Goal: Information Seeking & Learning: Learn about a topic

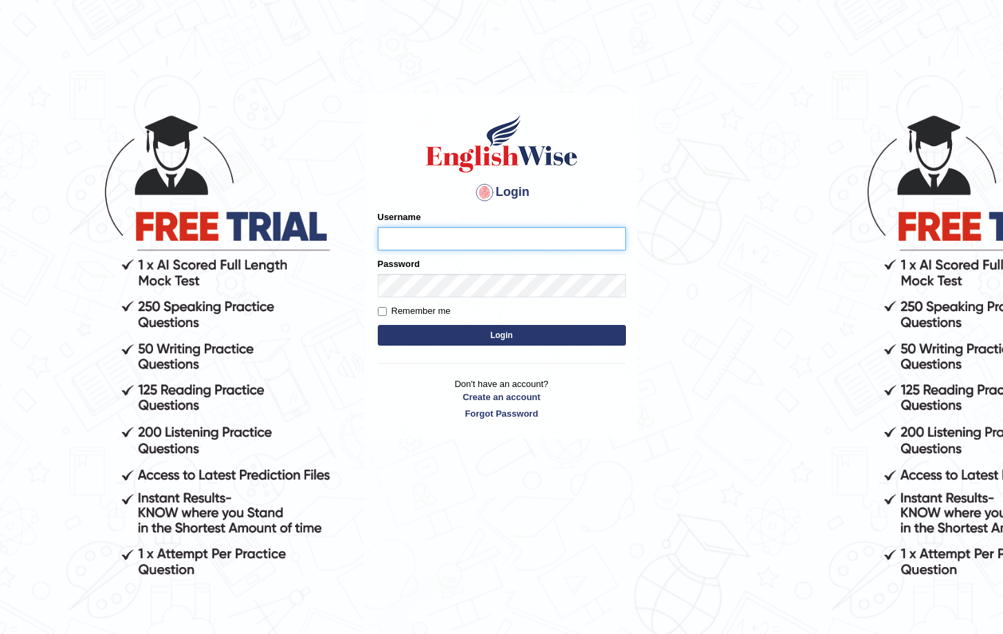
type input "Saliyam"
click at [519, 341] on button "Login" at bounding box center [502, 335] width 248 height 21
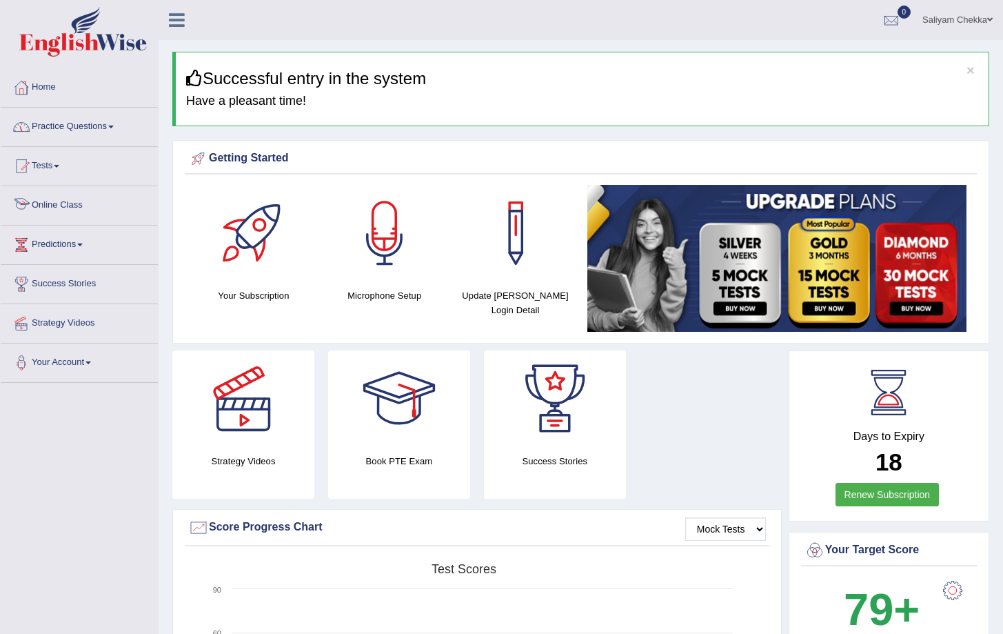
click at [48, 205] on link "Online Class" at bounding box center [79, 203] width 157 height 34
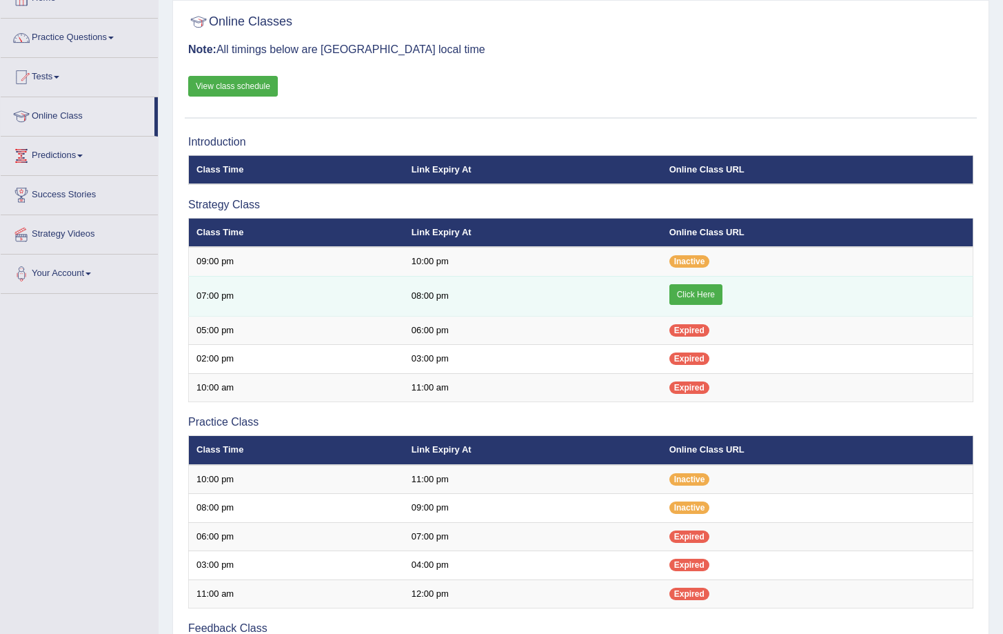
scroll to position [90, 0]
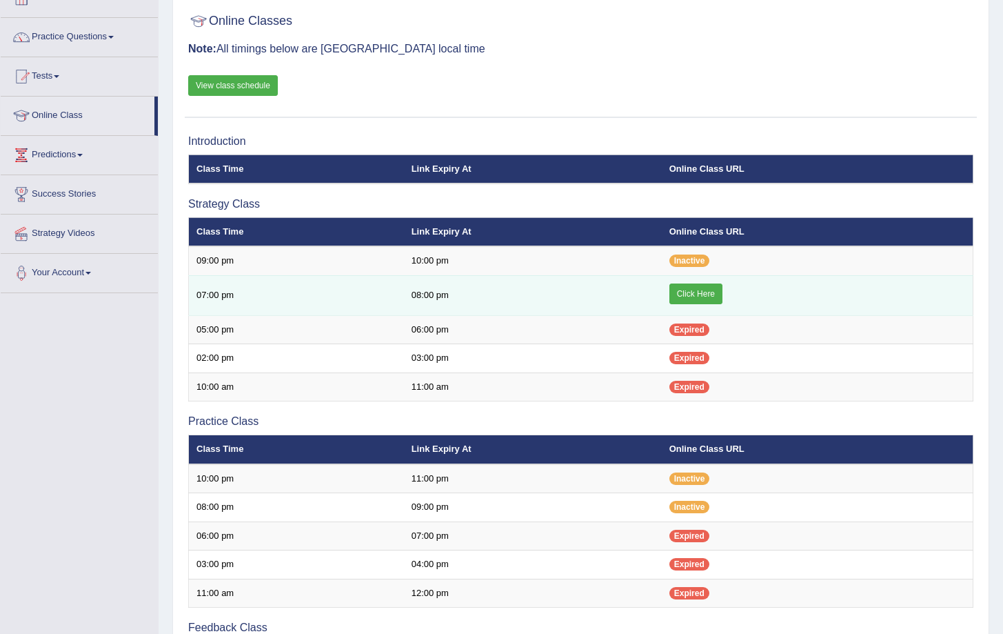
click at [701, 294] on link "Click Here" at bounding box center [696, 293] width 53 height 21
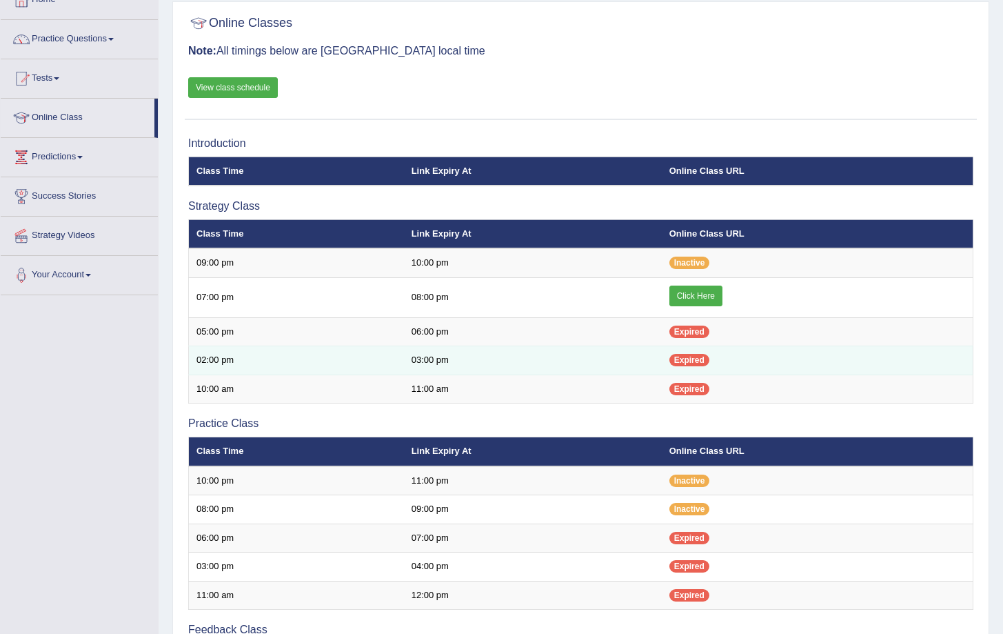
scroll to position [87, 0]
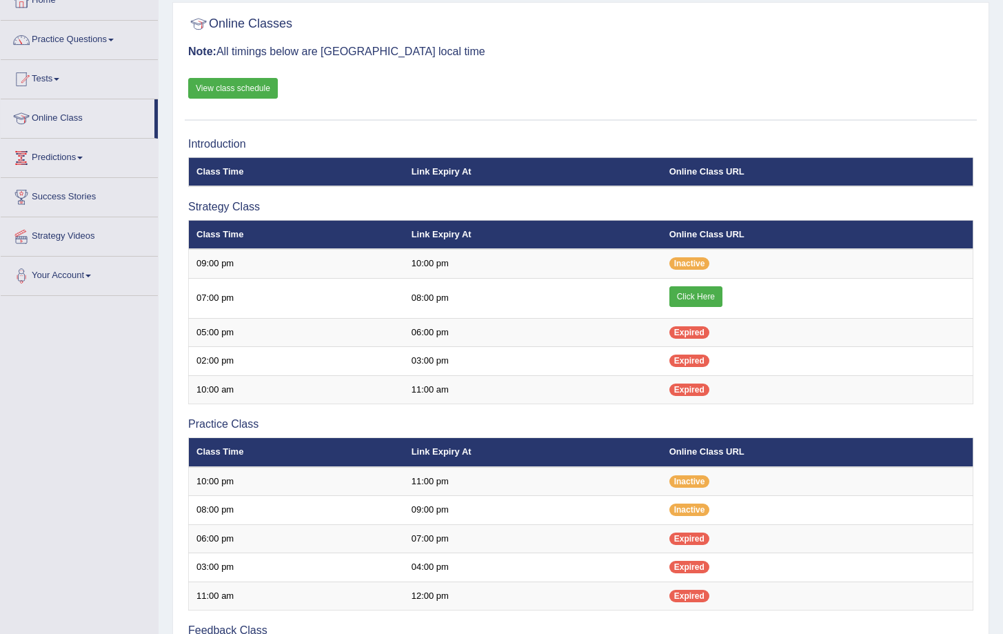
scroll to position [87, 0]
click at [67, 42] on link "Practice Questions" at bounding box center [79, 38] width 157 height 34
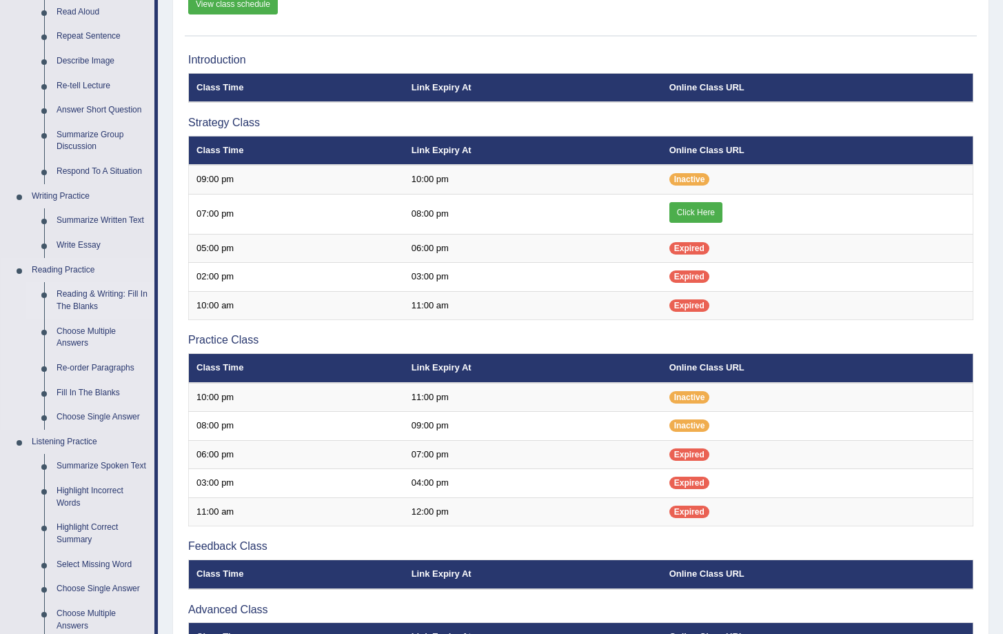
scroll to position [173, 0]
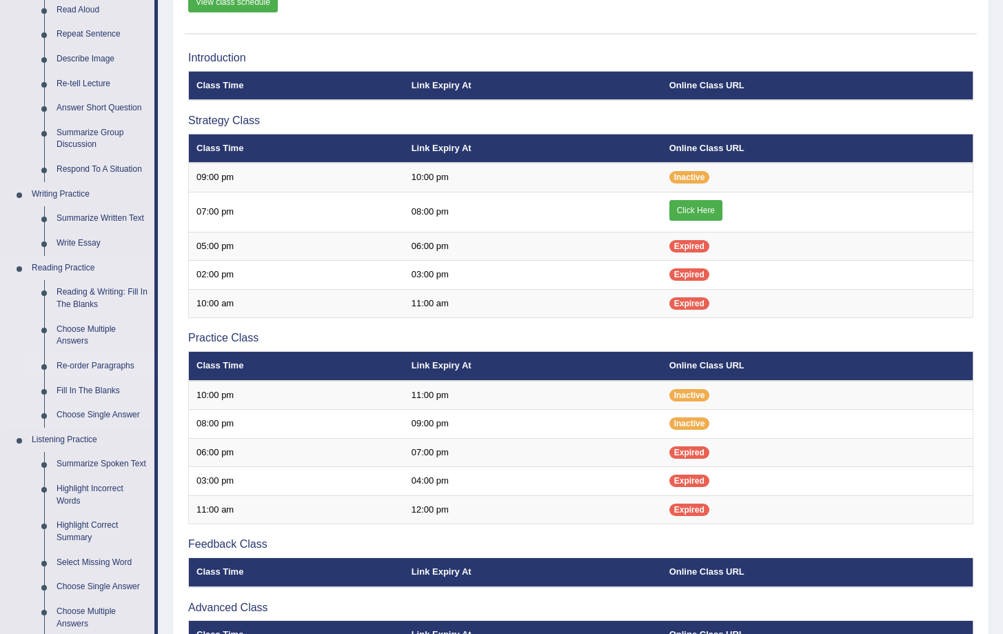
click at [103, 365] on link "Re-order Paragraphs" at bounding box center [102, 366] width 104 height 25
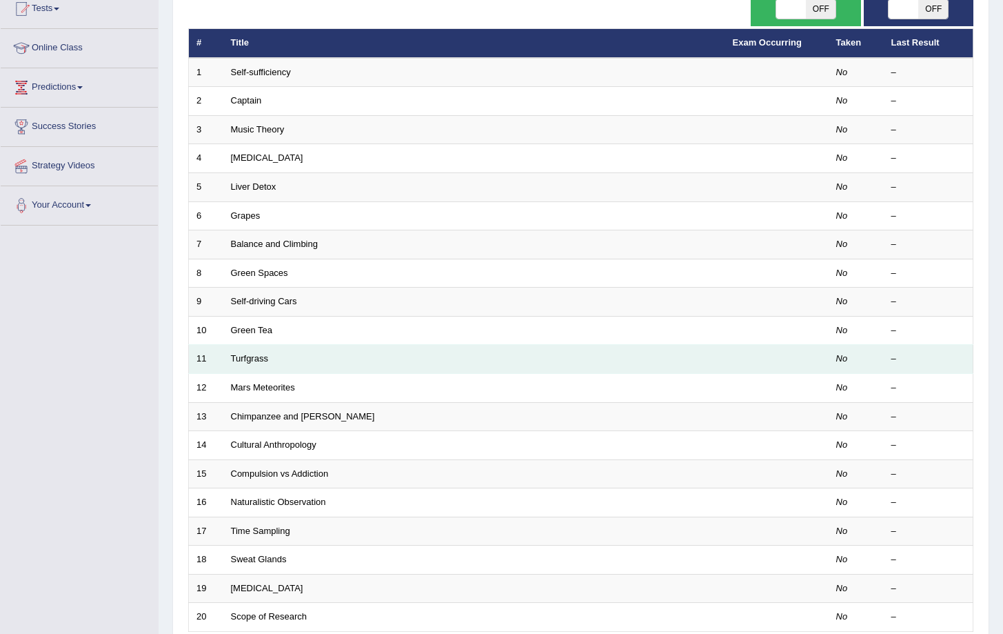
scroll to position [279, 0]
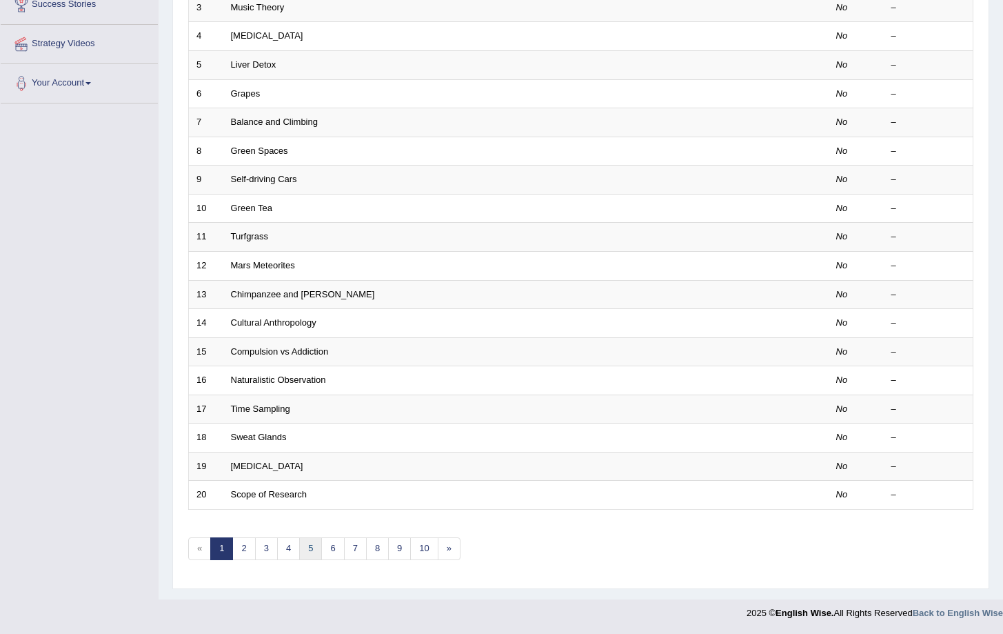
click at [307, 552] on link "5" at bounding box center [310, 548] width 23 height 23
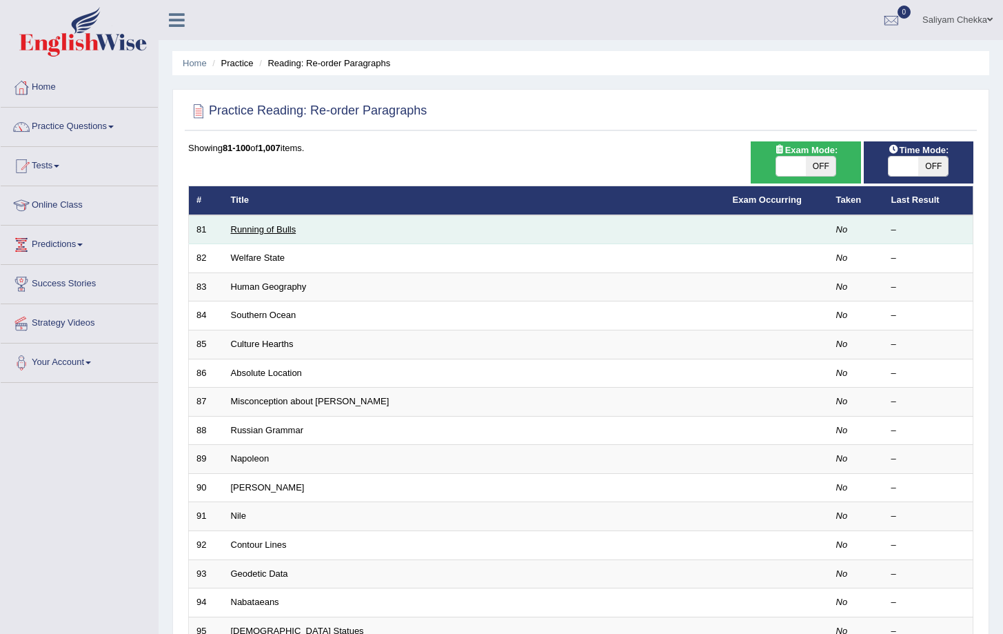
click at [276, 232] on link "Running of Bulls" at bounding box center [264, 229] width 66 height 10
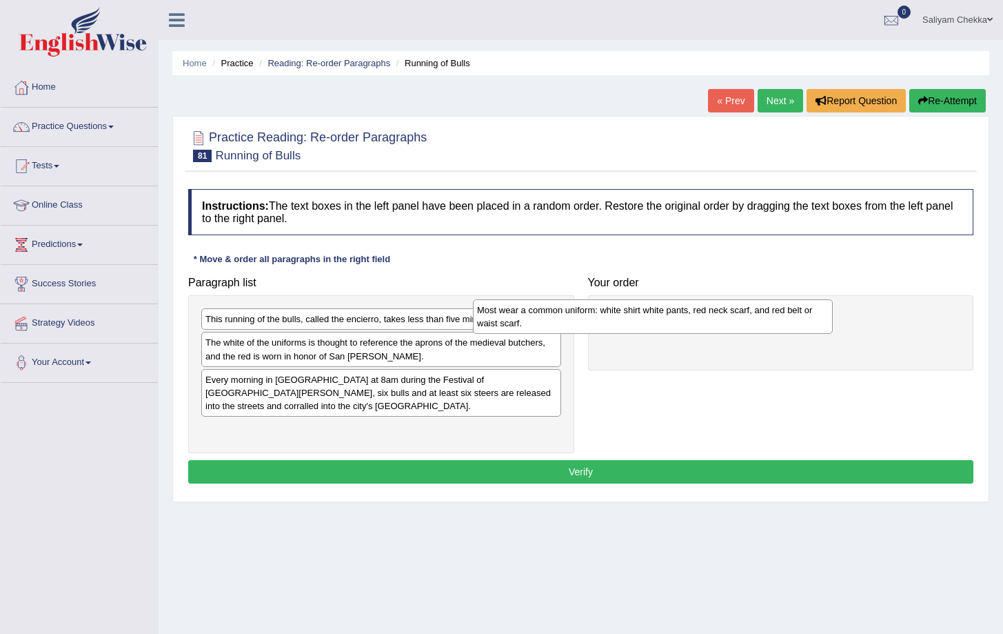
drag, startPoint x: 328, startPoint y: 419, endPoint x: 607, endPoint y: 312, distance: 299.7
click at [607, 311] on div "Most wear a common uniform: white shirt white pants, red neck scarf, and red be…" at bounding box center [653, 316] width 360 height 34
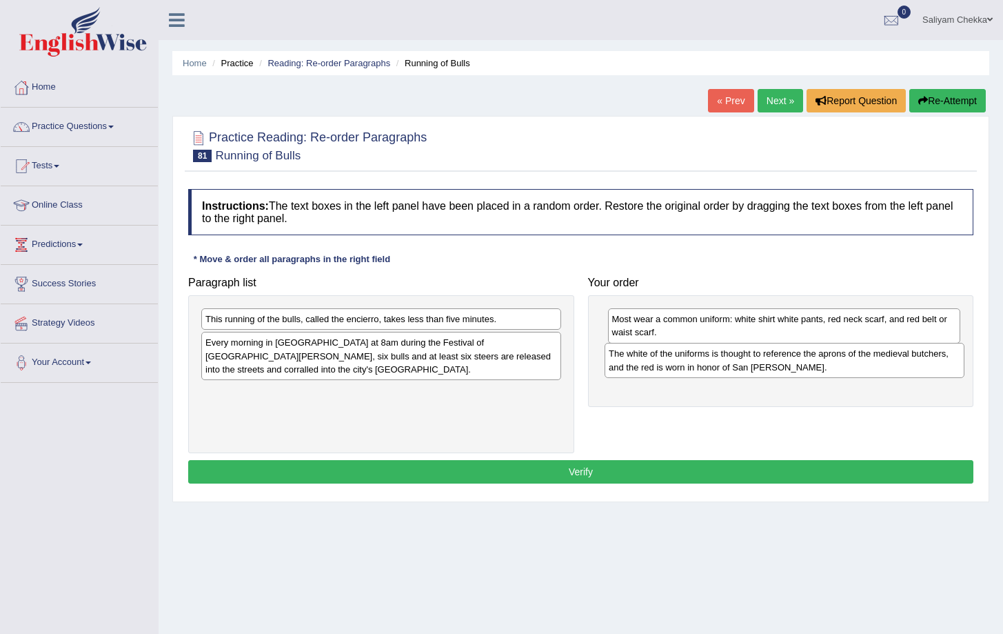
drag, startPoint x: 345, startPoint y: 345, endPoint x: 748, endPoint y: 356, distance: 402.8
click at [748, 356] on div "The white of the uniforms is thought to reference the aprons of the medieval bu…" at bounding box center [785, 360] width 360 height 34
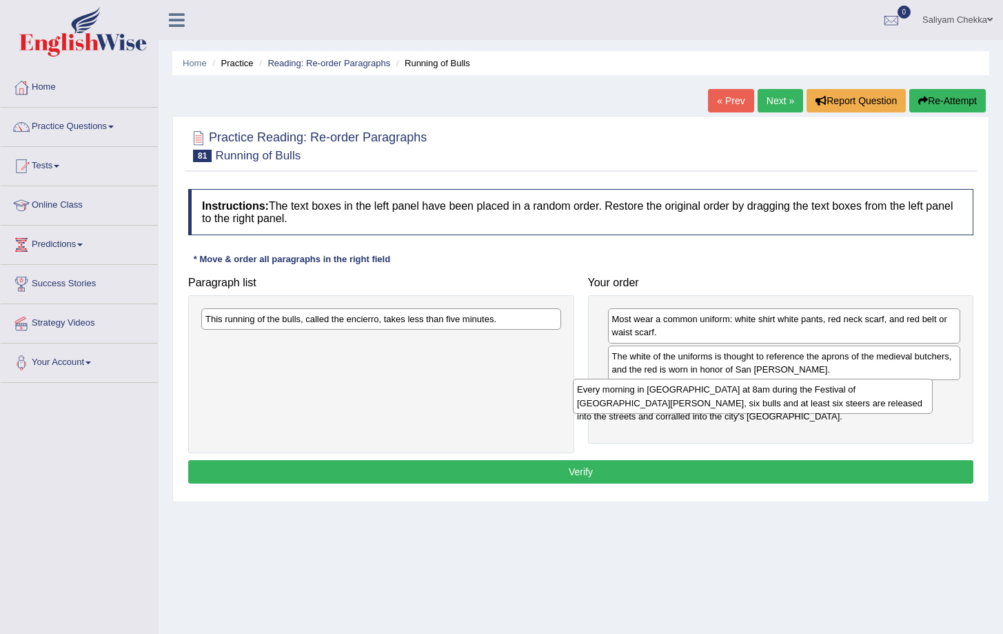
drag, startPoint x: 386, startPoint y: 350, endPoint x: 772, endPoint y: 401, distance: 389.5
click at [772, 401] on div "Every morning in Pamplona at 8am during the Festival of San Fermin, six bulls a…" at bounding box center [753, 396] width 360 height 34
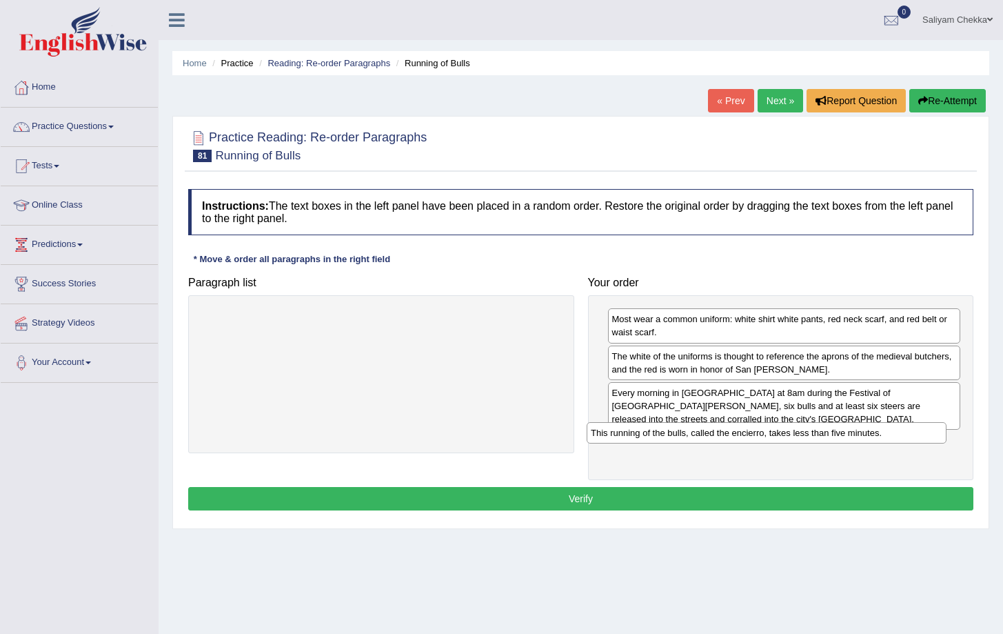
drag, startPoint x: 397, startPoint y: 316, endPoint x: 783, endPoint y: 430, distance: 401.9
click at [783, 430] on div "This running of the bulls, called the encierro, takes less than five minutes." at bounding box center [767, 432] width 360 height 21
click at [559, 487] on button "Verify" at bounding box center [580, 498] width 785 height 23
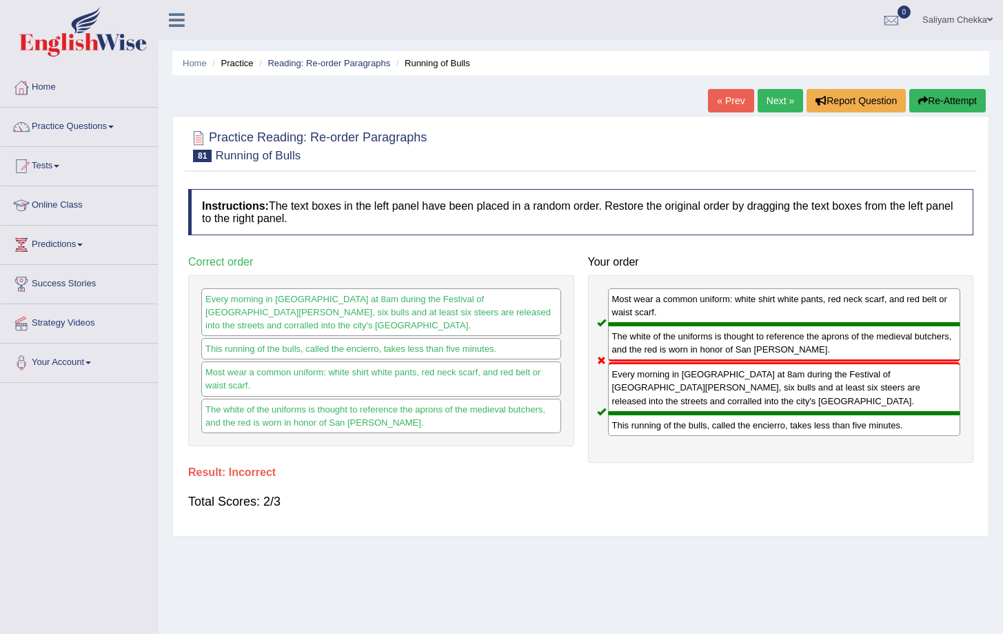
click at [779, 101] on link "Next »" at bounding box center [781, 100] width 46 height 23
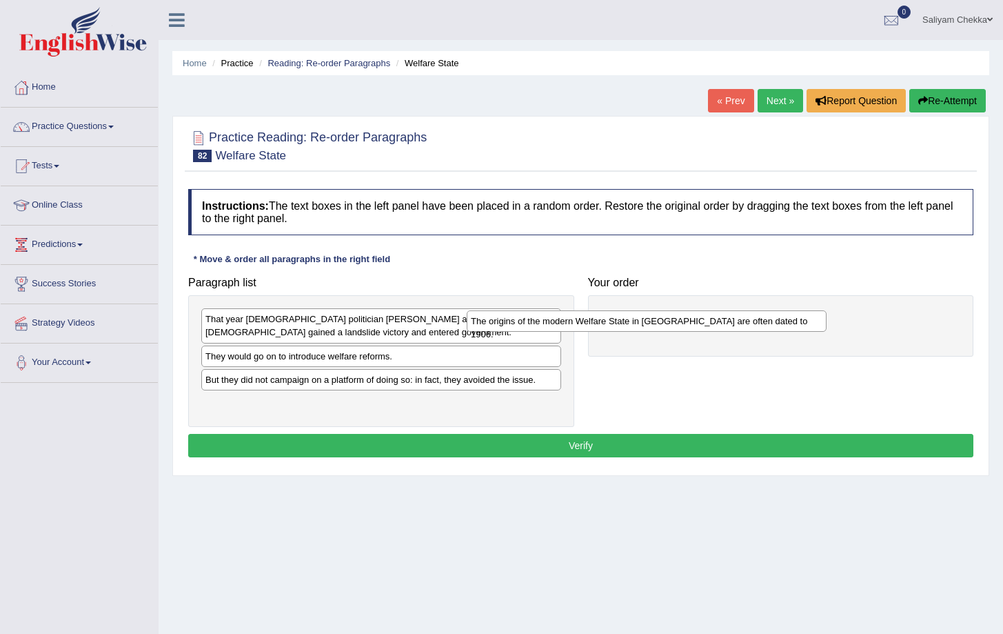
drag, startPoint x: 449, startPoint y: 359, endPoint x: 714, endPoint y: 323, distance: 267.9
click at [714, 323] on div "The origins of the modern Welfare State in Britain are often dated to 1906." at bounding box center [647, 320] width 360 height 21
click at [46, 93] on link "Home" at bounding box center [79, 85] width 157 height 34
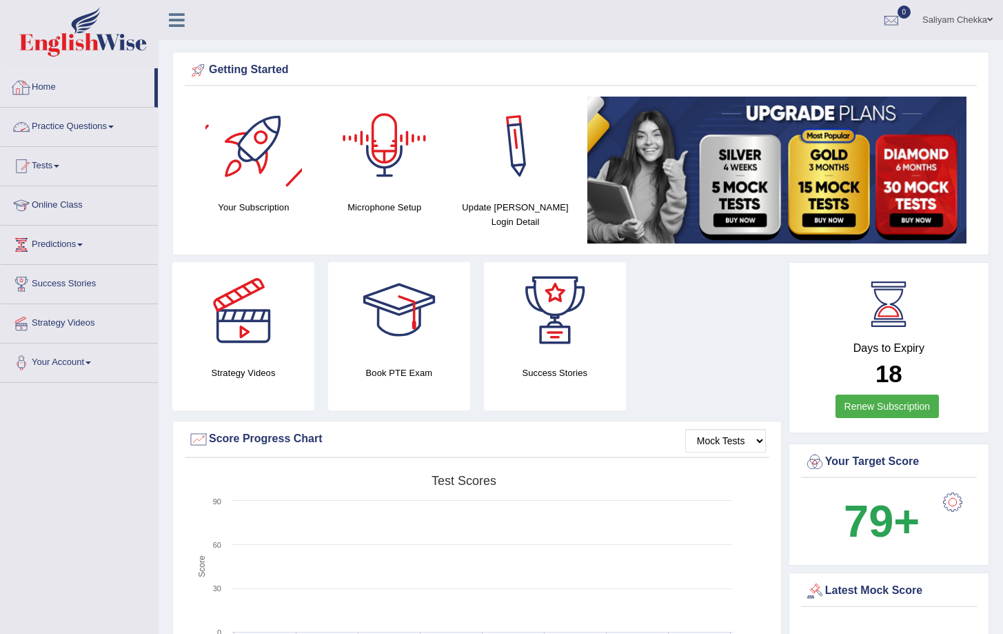
click at [61, 125] on link "Practice Questions" at bounding box center [79, 125] width 157 height 34
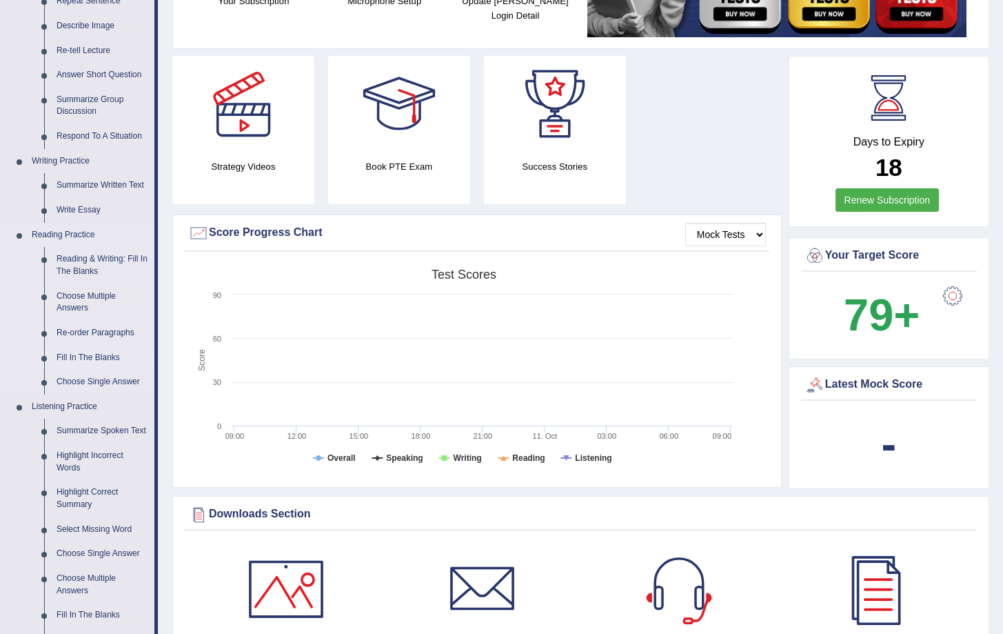
scroll to position [336, 0]
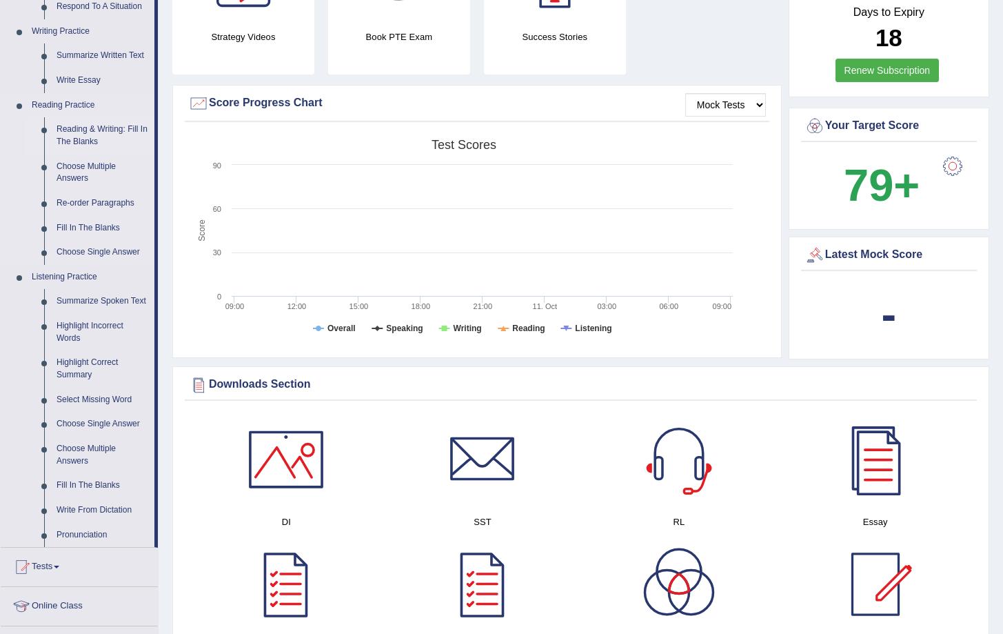
click at [92, 134] on link "Reading & Writing: Fill In The Blanks" at bounding box center [102, 135] width 104 height 37
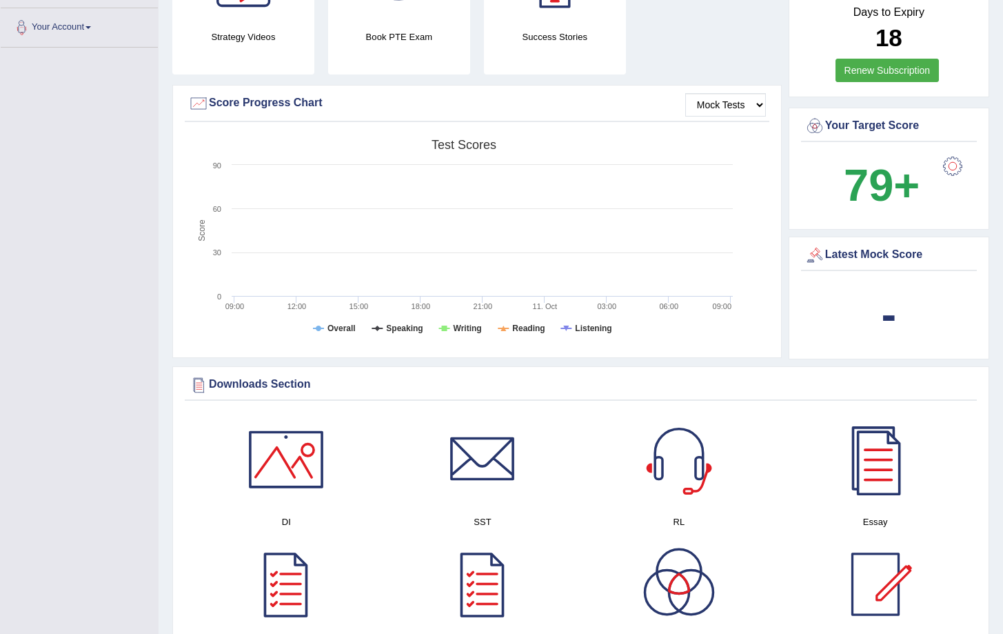
scroll to position [383, 0]
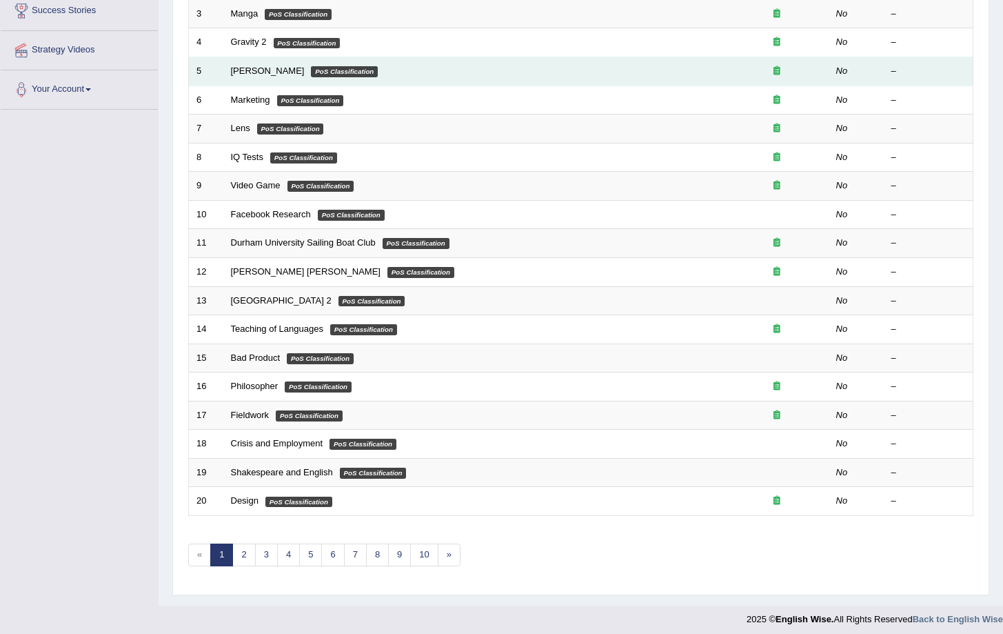
scroll to position [279, 0]
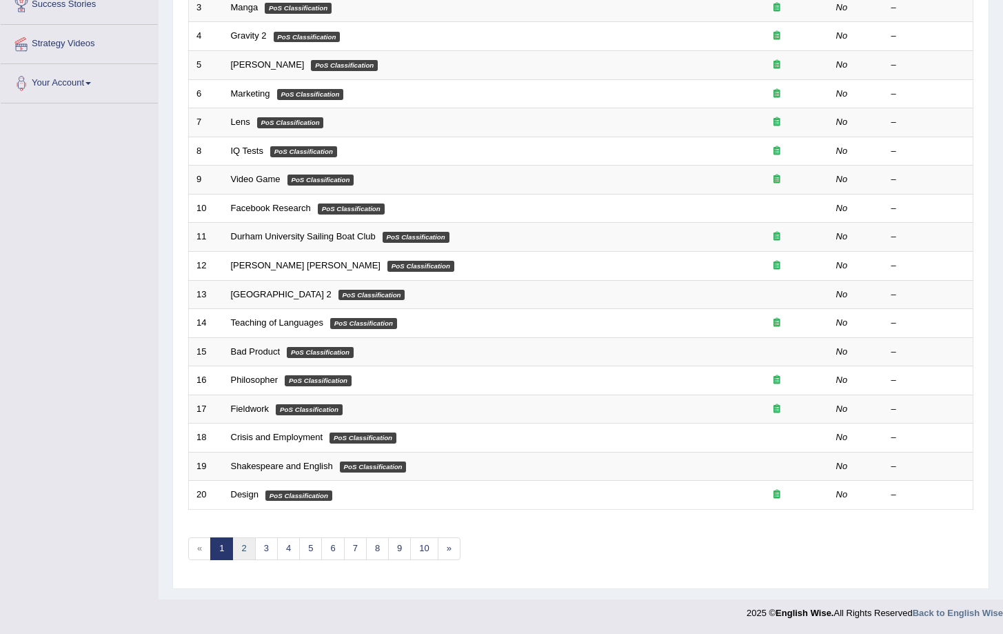
click at [242, 548] on link "2" at bounding box center [243, 548] width 23 height 23
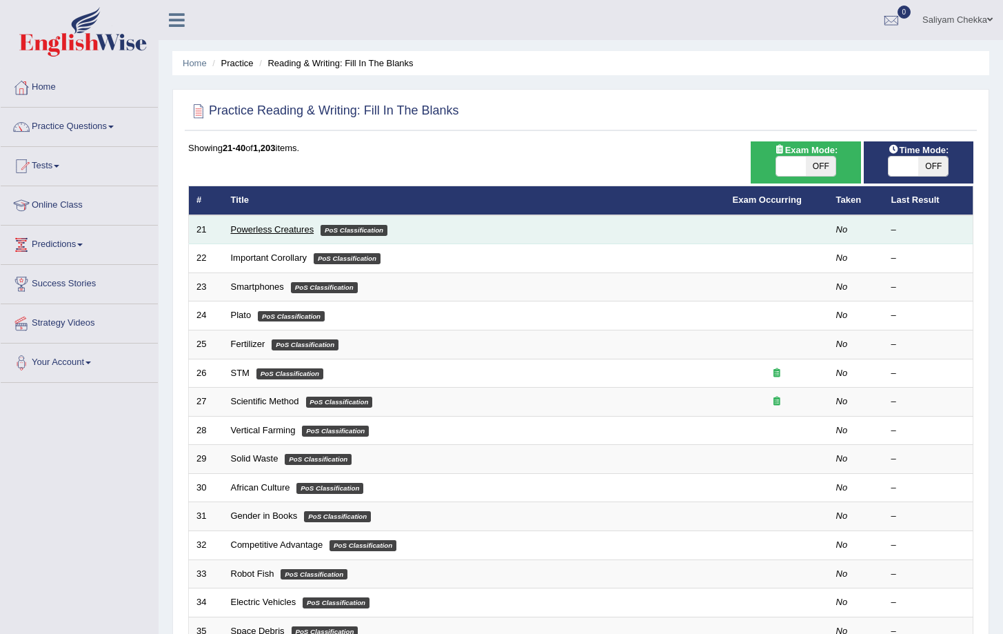
click at [261, 232] on link "Powerless Creatures" at bounding box center [272, 229] width 83 height 10
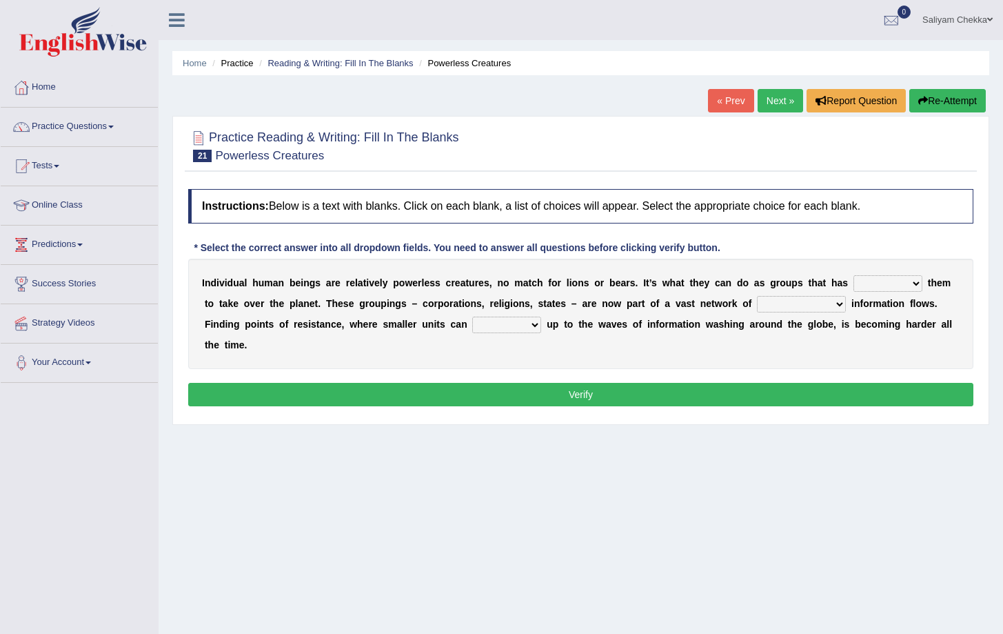
click at [909, 281] on select "enabled contended embodied conjured" at bounding box center [888, 283] width 69 height 17
click at [913, 286] on select "enabled contended embodied conjured" at bounding box center [888, 283] width 69 height 17
click at [912, 287] on select "enabled contended embodied conjured" at bounding box center [888, 283] width 69 height 17
select select "enabled"
click at [854, 275] on select "enabled contended embodied conjured" at bounding box center [888, 283] width 69 height 17
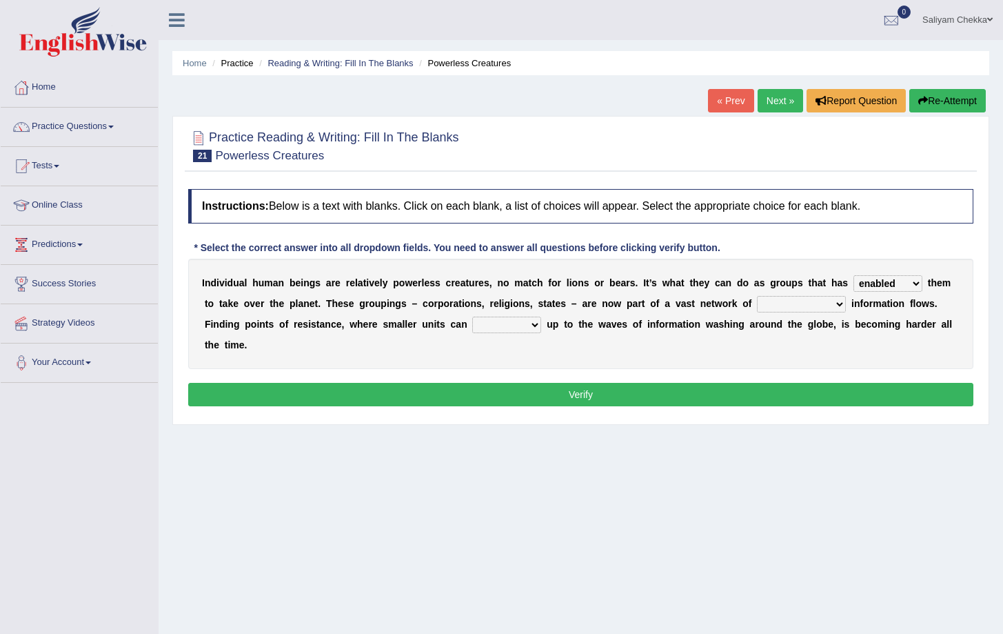
click at [841, 306] on select "interconnected overlapping fastened exploited" at bounding box center [801, 304] width 89 height 17
select select "interconnected"
click at [757, 296] on select "interconnected overlapping fastened exploited" at bounding box center [801, 304] width 89 height 17
click at [536, 325] on select "stand raise hail pump" at bounding box center [506, 324] width 69 height 17
select select "stand"
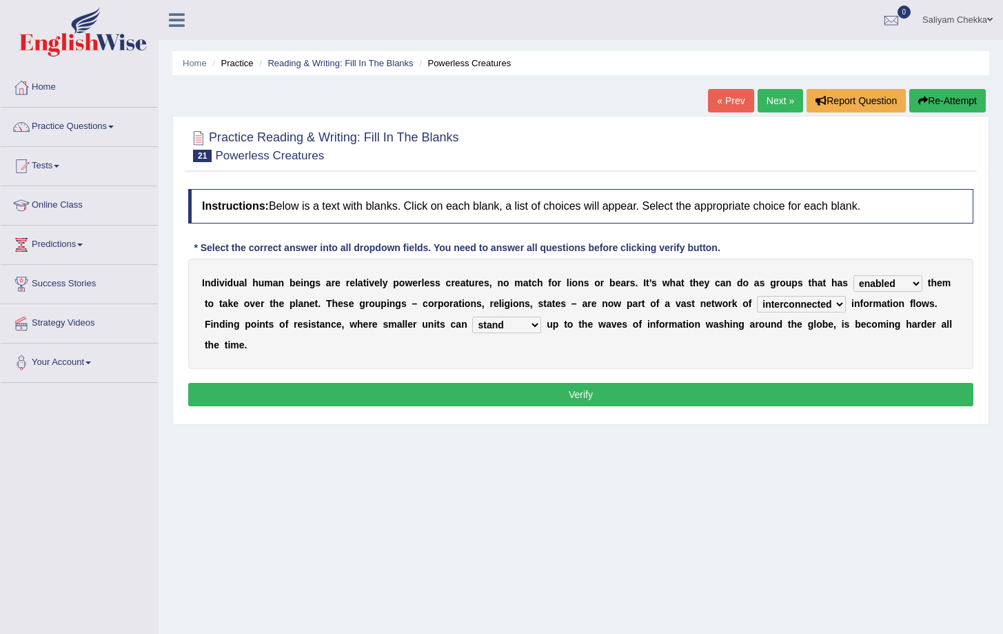
click at [472, 316] on select "stand raise hail pump" at bounding box center [506, 324] width 69 height 17
click at [583, 398] on button "Verify" at bounding box center [580, 394] width 785 height 23
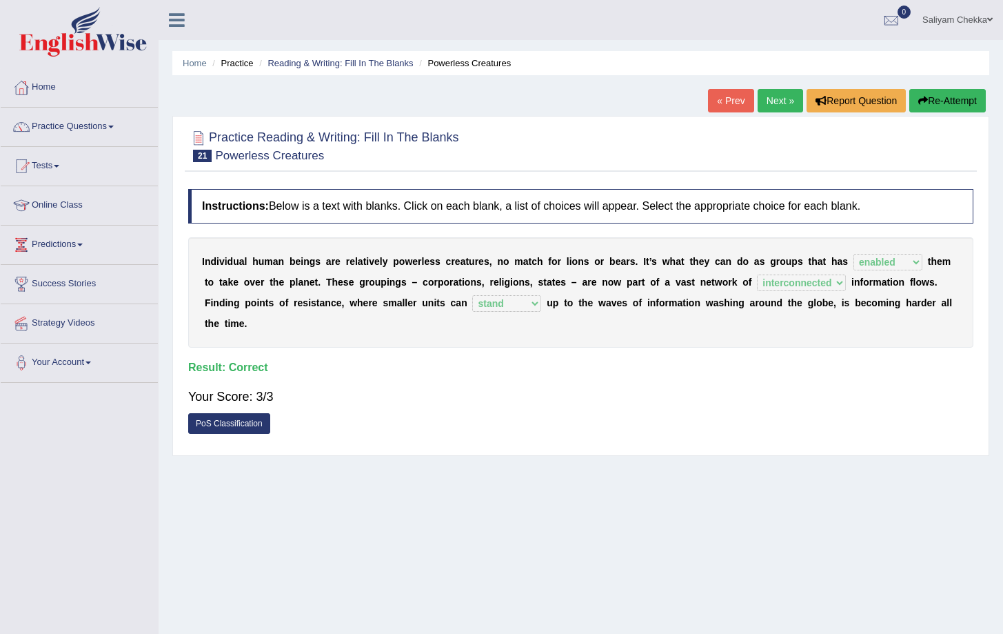
click at [775, 106] on link "Next »" at bounding box center [781, 100] width 46 height 23
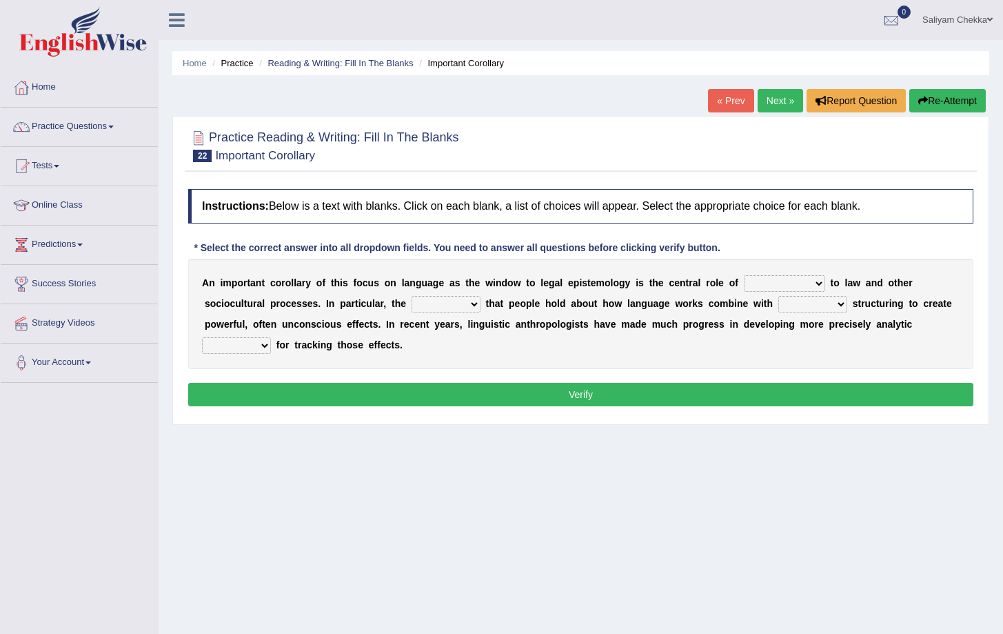
click at [821, 284] on select "discourse epoch dialect acquaintance" at bounding box center [784, 283] width 81 height 17
click at [470, 302] on select "deviation besmirch consent ideas" at bounding box center [446, 304] width 69 height 17
select select "ideas"
click at [412, 296] on select "deviation besmirch consent ideas" at bounding box center [446, 304] width 69 height 17
click at [472, 309] on select "deviation besmirch consent ideas" at bounding box center [446, 304] width 69 height 17
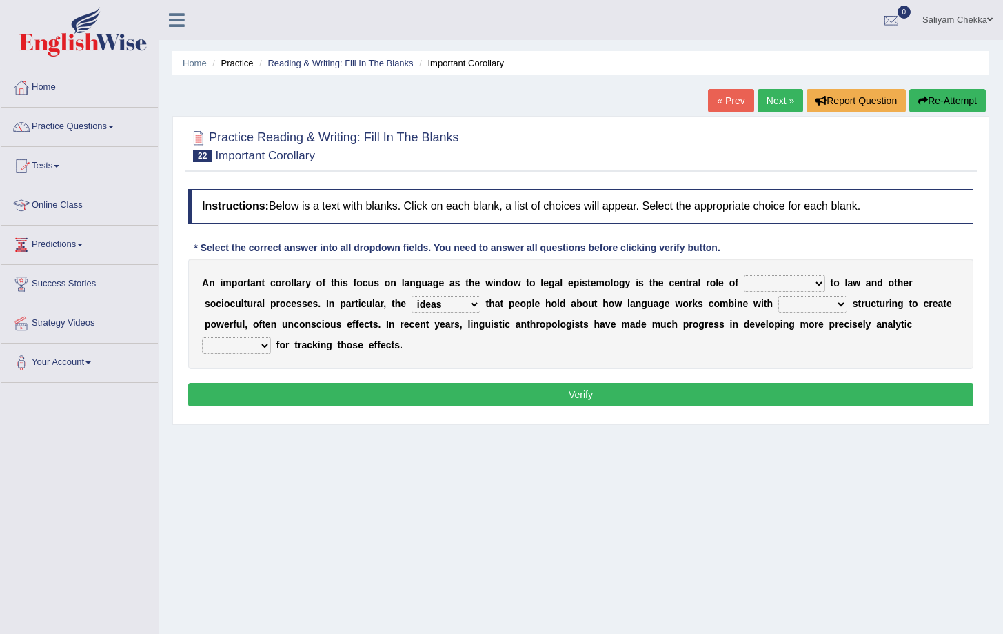
click at [412, 296] on select "deviation besmirch consent ideas" at bounding box center [446, 304] width 69 height 17
click at [843, 305] on select "mandatory linguistic legitimate customary" at bounding box center [812, 304] width 69 height 17
select select "linguistic"
click at [778, 296] on select "mandatory linguistic legitimate customary" at bounding box center [812, 304] width 69 height 17
click at [259, 349] on select "tools appetite albums stroke" at bounding box center [236, 345] width 69 height 17
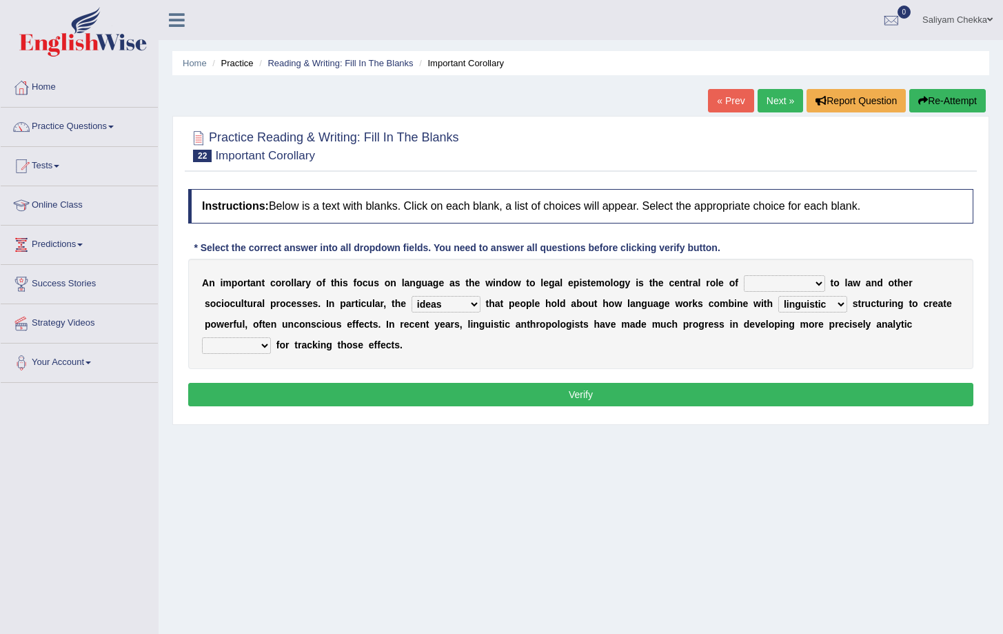
select select "tools"
click at [202, 337] on select "tools appetite albums stroke" at bounding box center [236, 345] width 69 height 17
click at [818, 279] on select "discourse epoch dialect acquaintance" at bounding box center [784, 283] width 81 height 17
select select "discourse"
click at [744, 275] on select "discourse epoch dialect acquaintance" at bounding box center [784, 283] width 81 height 17
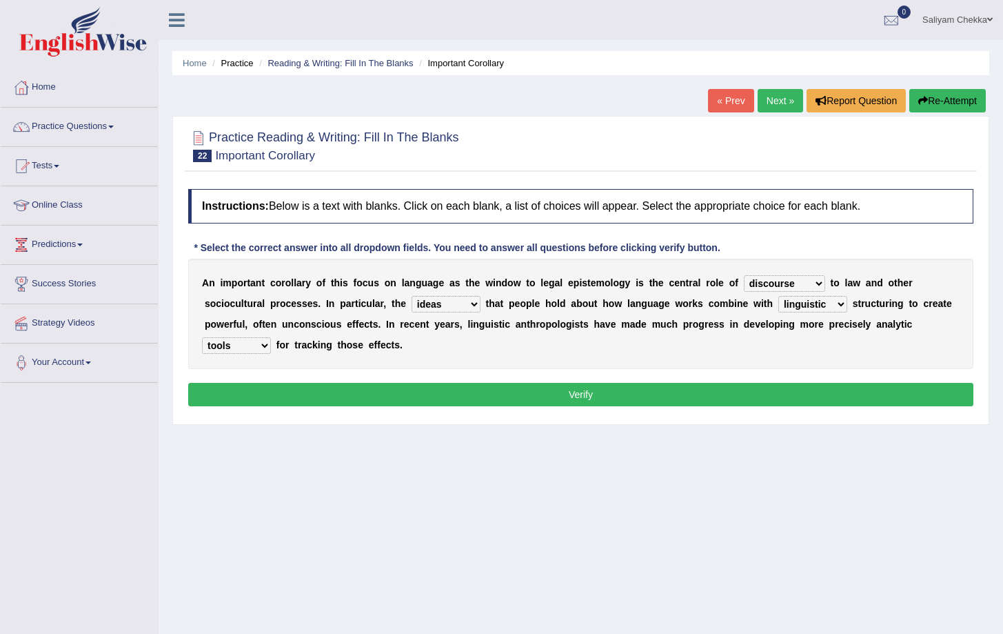
click at [596, 394] on button "Verify" at bounding box center [580, 394] width 785 height 23
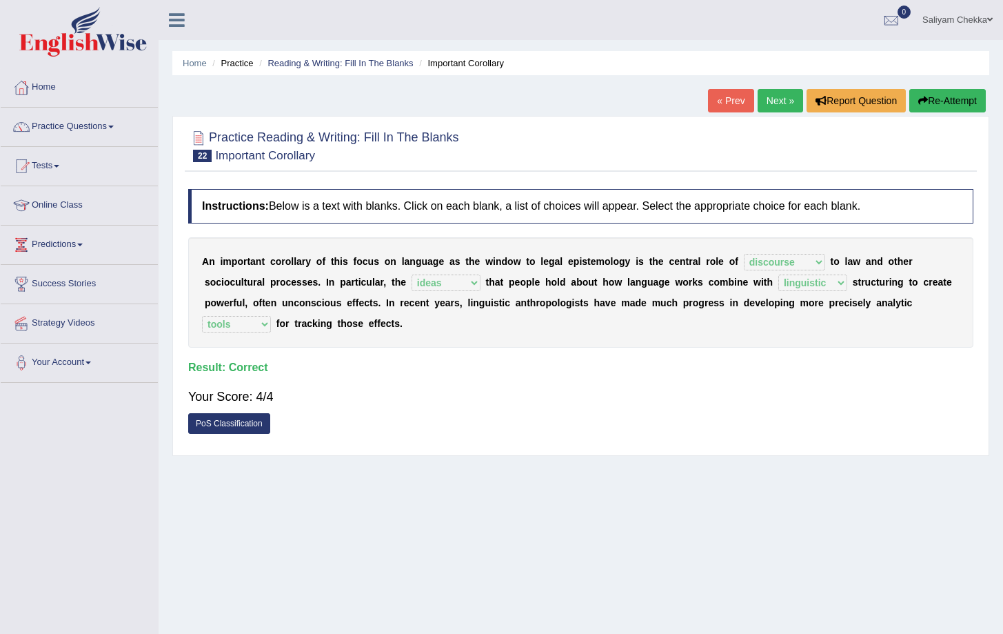
click at [772, 103] on link "Next »" at bounding box center [781, 100] width 46 height 23
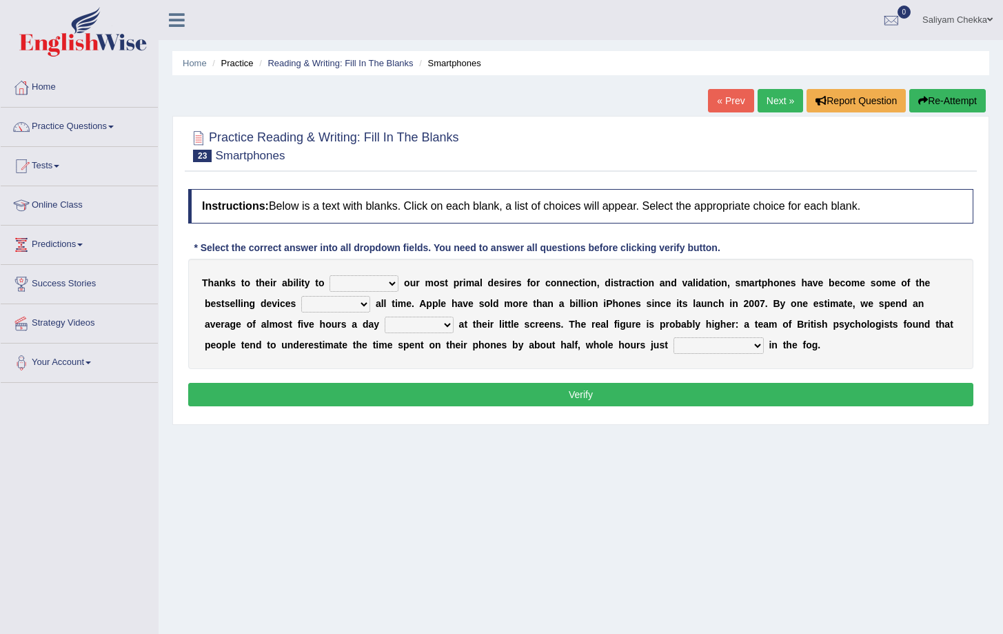
click at [393, 284] on select "hijack describe sharpen conserve" at bounding box center [364, 283] width 69 height 17
click at [319, 308] on select "of and in on" at bounding box center [335, 304] width 69 height 17
click at [399, 283] on b at bounding box center [402, 282] width 6 height 11
click at [352, 307] on select "of and in on" at bounding box center [335, 304] width 69 height 17
click at [393, 282] on select "hijack describe sharpen conserve" at bounding box center [364, 283] width 69 height 17
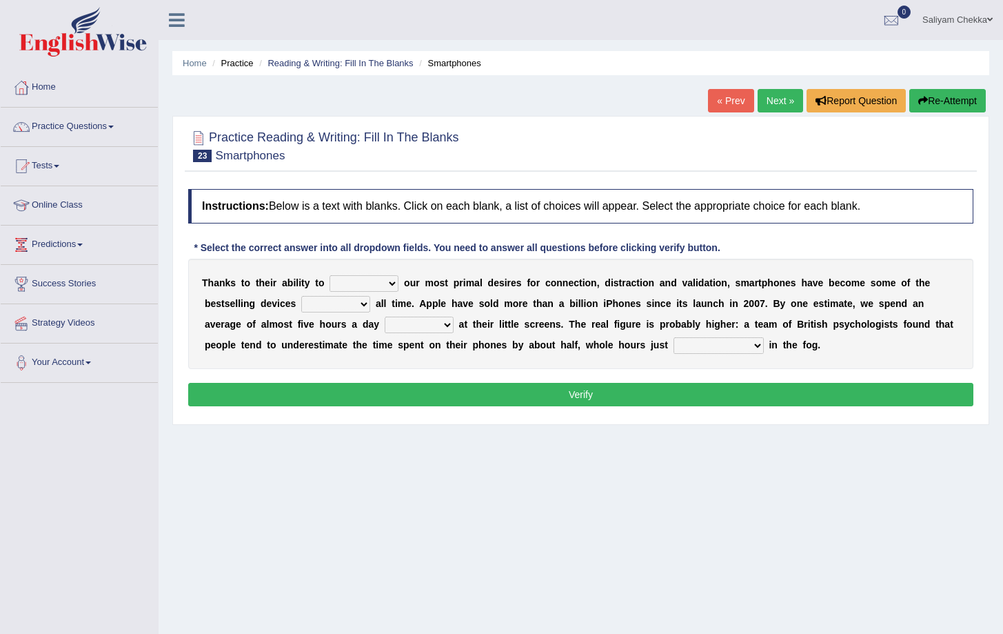
select select "hijack"
click at [330, 275] on select "hijack describe sharpen conserve" at bounding box center [364, 283] width 69 height 17
click at [345, 305] on select "of and in on" at bounding box center [335, 304] width 69 height 17
select select "of"
click at [301, 296] on select "of and in on" at bounding box center [335, 304] width 69 height 17
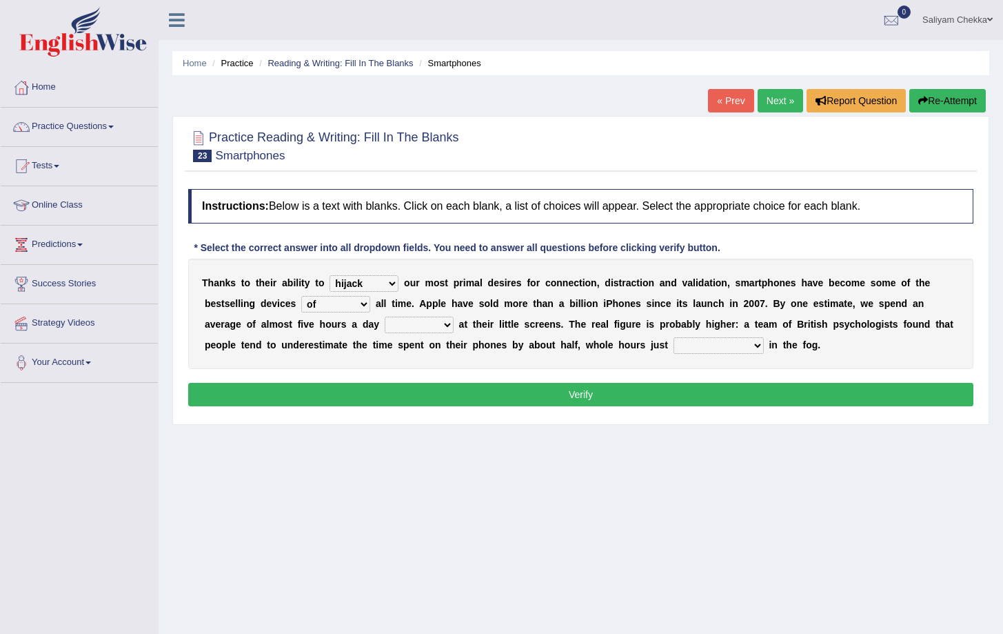
click at [446, 323] on select "watching waggling snoring staring" at bounding box center [419, 324] width 69 height 17
click at [385, 316] on select "watching waggling snoring staring" at bounding box center [419, 324] width 69 height 17
click at [450, 328] on select "watching waggling snoring staring" at bounding box center [419, 324] width 69 height 17
select select "staring"
click at [385, 316] on select "watching waggling snoring staring" at bounding box center [419, 324] width 69 height 17
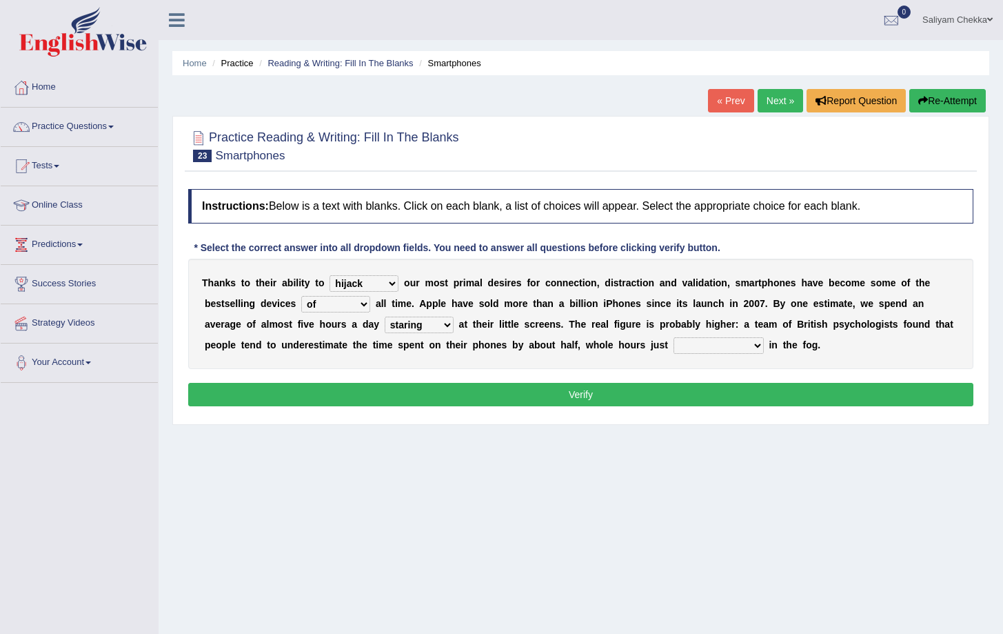
click at [756, 345] on select "has evaporated evaporating evaporate evaporates" at bounding box center [719, 345] width 90 height 17
select select "evaporating"
click at [674, 337] on select "has evaporated evaporating evaporate evaporates" at bounding box center [719, 345] width 90 height 17
click at [601, 394] on button "Verify" at bounding box center [580, 394] width 785 height 23
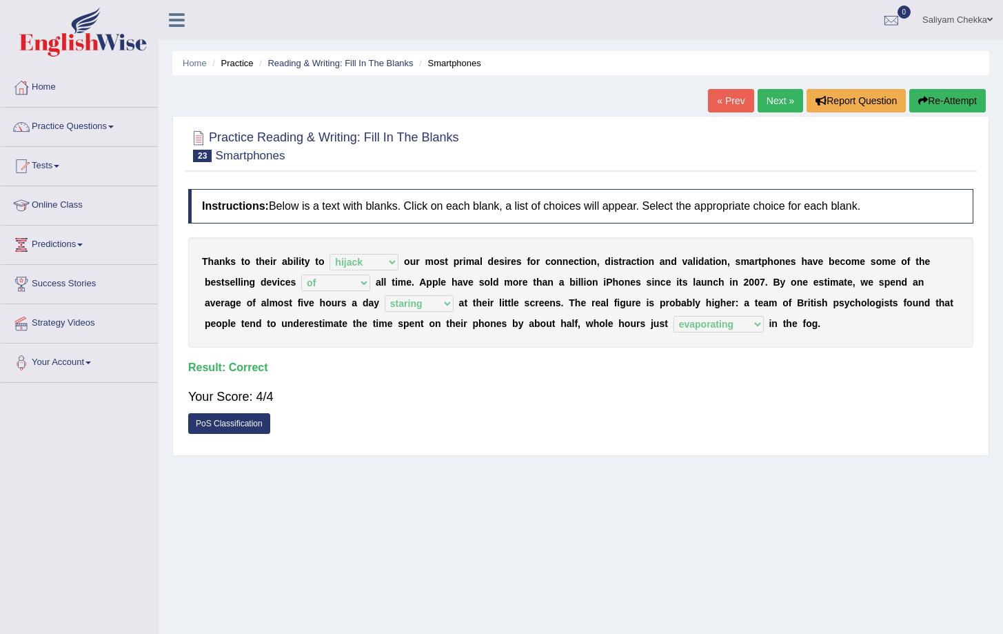
click at [770, 108] on link "Next »" at bounding box center [781, 100] width 46 height 23
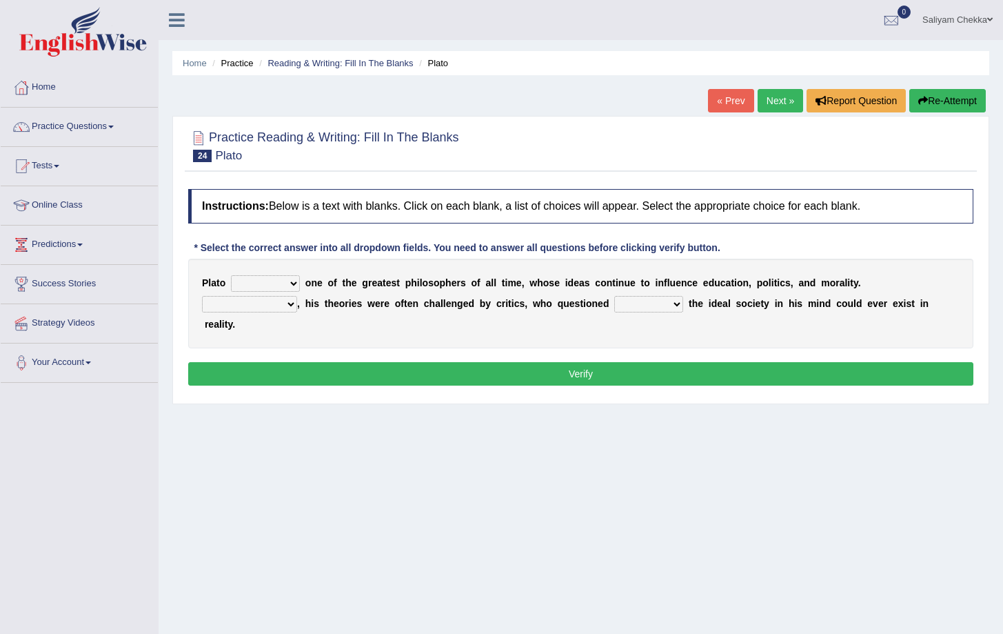
click at [296, 283] on select "keeps comes claims remains" at bounding box center [265, 283] width 69 height 17
select select "remains"
click at [231, 275] on select "keeps comes claims remains" at bounding box center [265, 283] width 69 height 17
click at [291, 307] on select "Notwithstanding So However Whatever" at bounding box center [249, 304] width 95 height 17
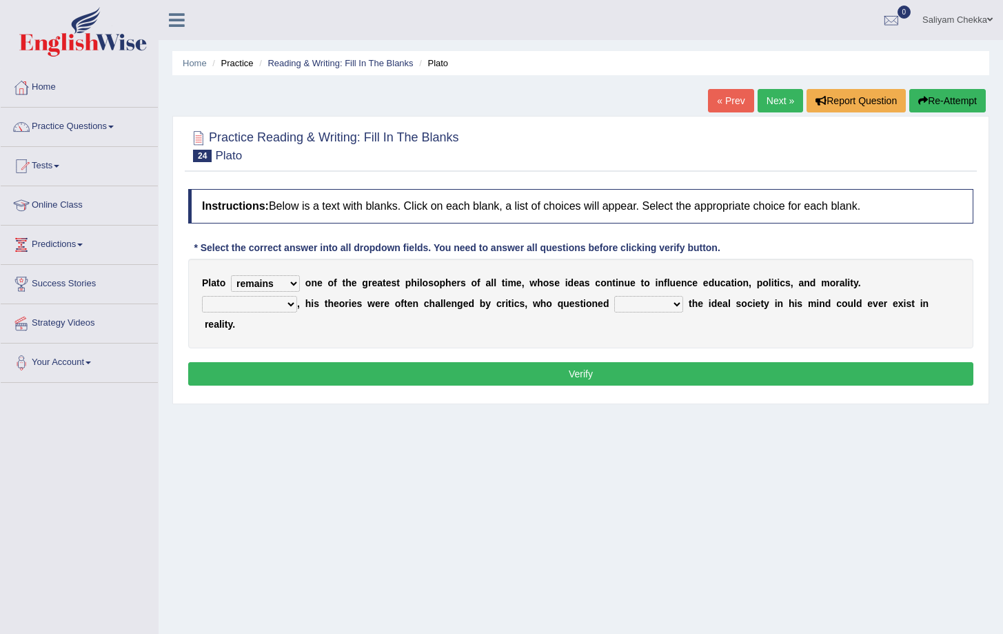
click at [202, 296] on select "Notwithstanding So However Whatever" at bounding box center [249, 304] width 95 height 17
click at [292, 307] on select "Notwithstanding So However Whatever" at bounding box center [249, 304] width 95 height 17
select select "However"
click at [202, 296] on select "Notwithstanding So However Whatever" at bounding box center [249, 304] width 95 height 17
click at [675, 301] on select "which what that whether" at bounding box center [648, 304] width 69 height 17
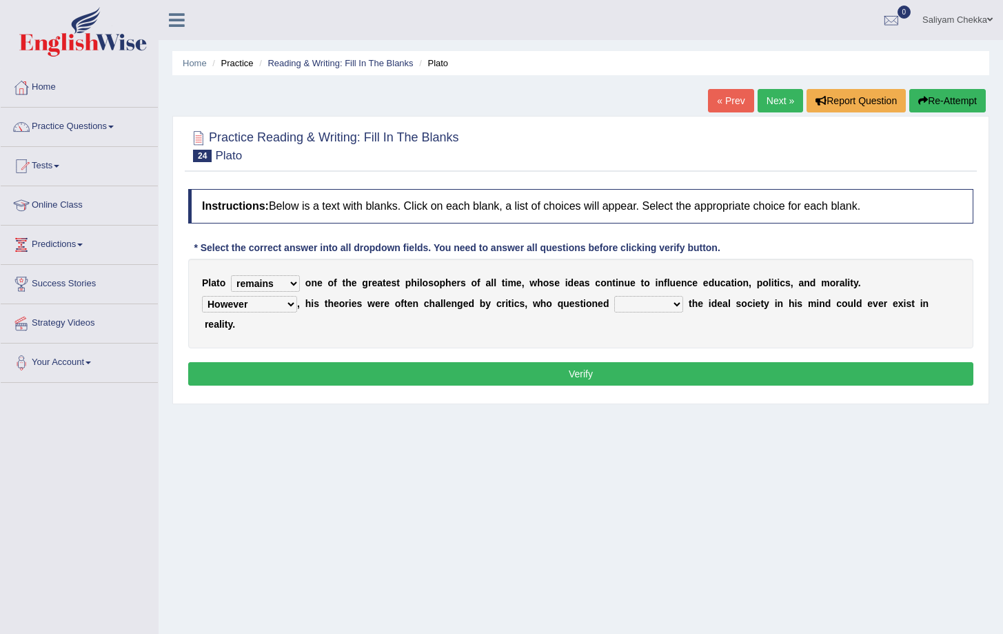
select select "whether"
click at [614, 296] on select "which what that whether" at bounding box center [648, 304] width 69 height 17
click at [641, 369] on button "Verify" at bounding box center [580, 373] width 785 height 23
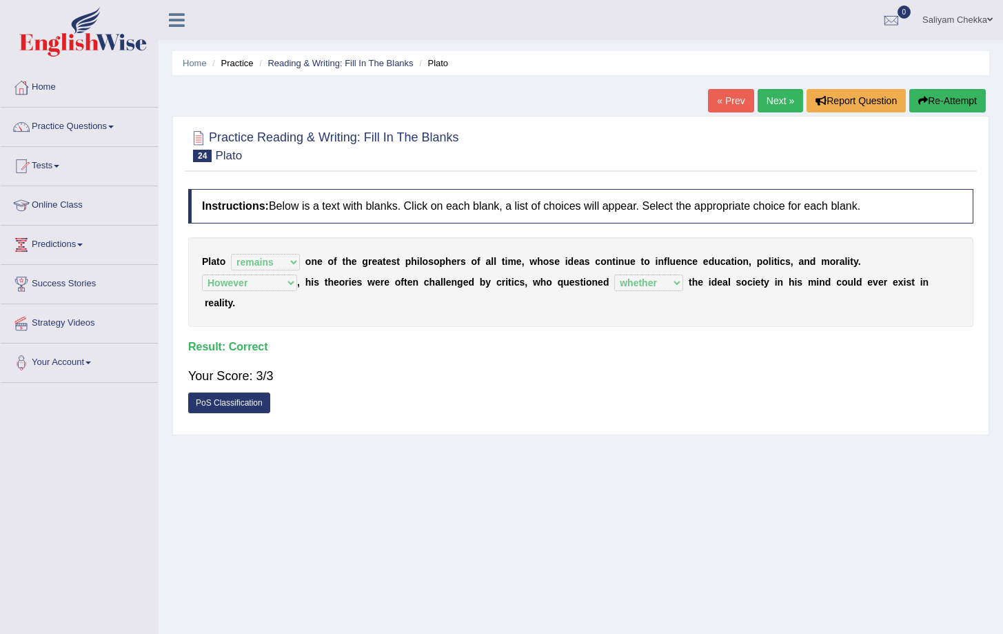
click at [774, 94] on link "Next »" at bounding box center [781, 100] width 46 height 23
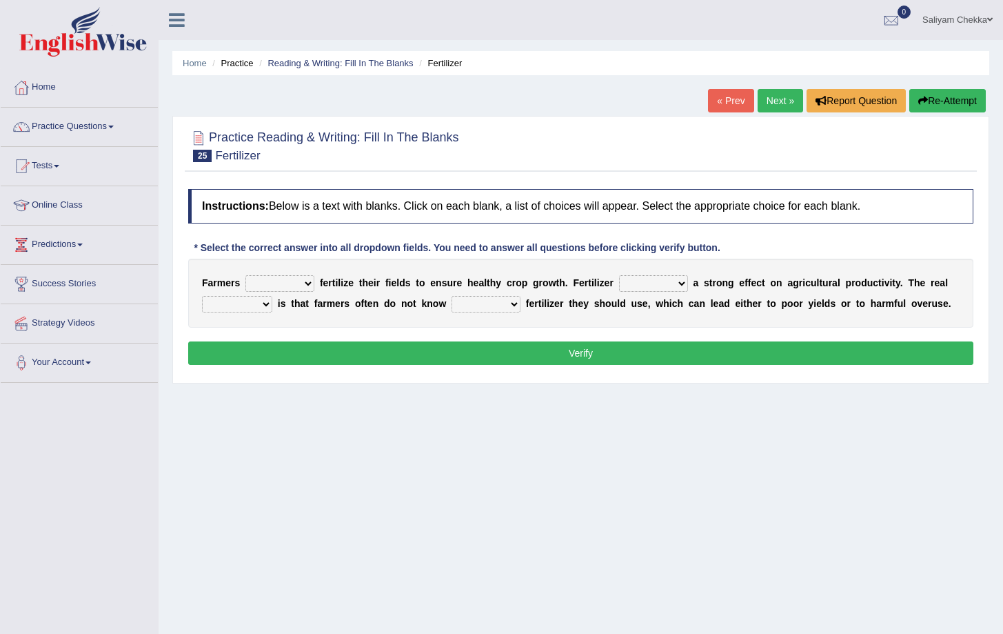
click at [293, 288] on select "must should need can" at bounding box center [279, 283] width 69 height 17
select select "should"
click at [245, 275] on select "must should need can" at bounding box center [279, 283] width 69 height 17
click at [678, 288] on select "has had have having" at bounding box center [653, 283] width 69 height 17
click at [619, 275] on select "has had have having" at bounding box center [653, 283] width 69 height 17
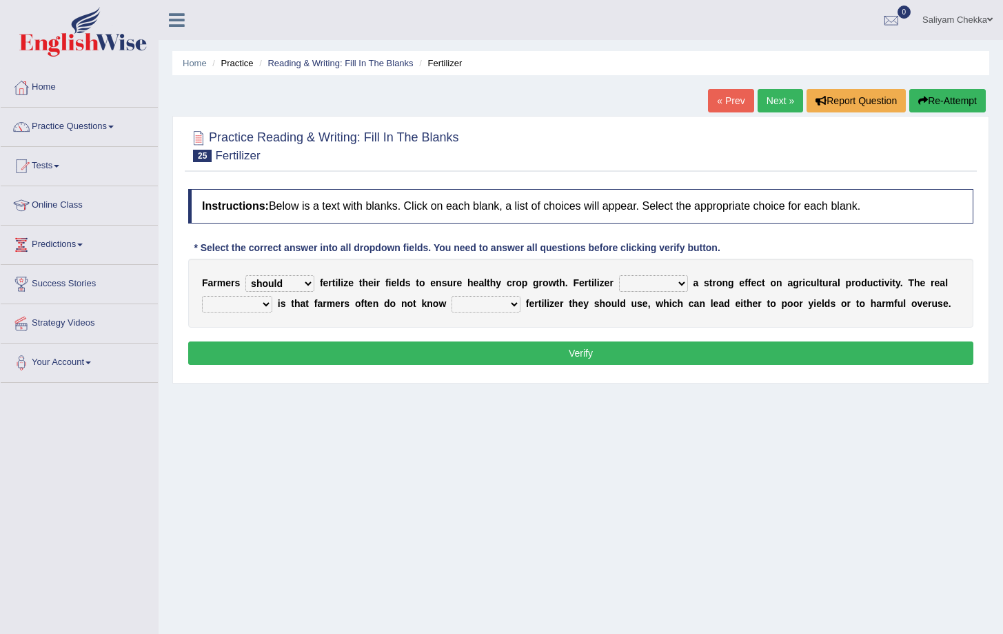
click at [678, 288] on select "has had have having" at bounding box center [653, 283] width 69 height 17
select select "have"
click at [619, 275] on select "has had have having" at bounding box center [653, 283] width 69 height 17
click at [265, 306] on select "problem question conclusion answer" at bounding box center [237, 304] width 70 height 17
select select "problem"
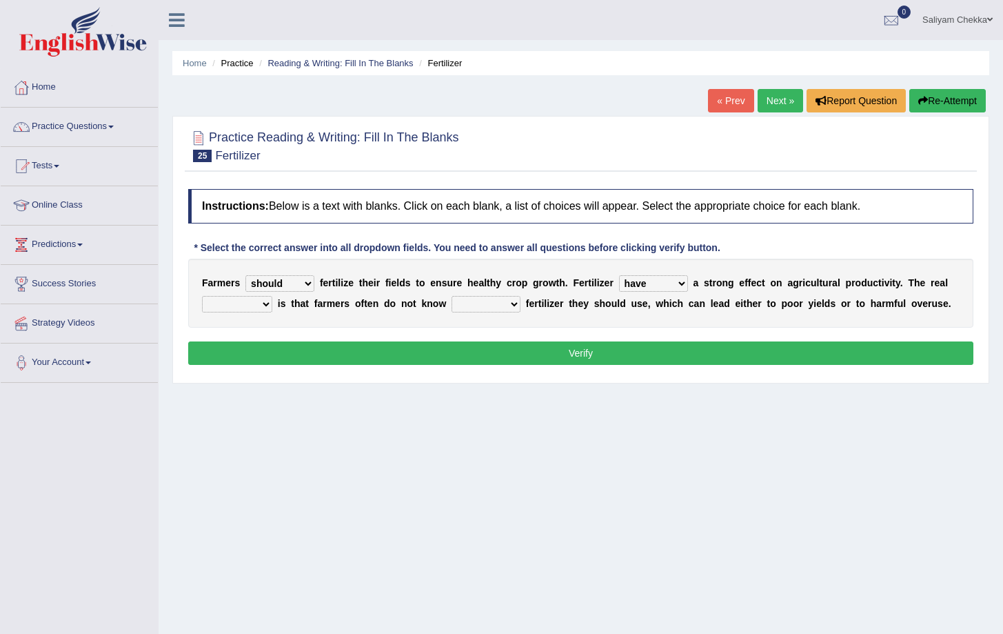
click at [202, 296] on select "problem question conclusion answer" at bounding box center [237, 304] width 70 height 17
click at [263, 305] on select "problem question conclusion answer" at bounding box center [237, 304] width 70 height 17
click at [202, 296] on select "problem question conclusion answer" at bounding box center [237, 304] width 70 height 17
click at [510, 305] on select "how much how many however so much" at bounding box center [486, 304] width 69 height 17
select select "how much"
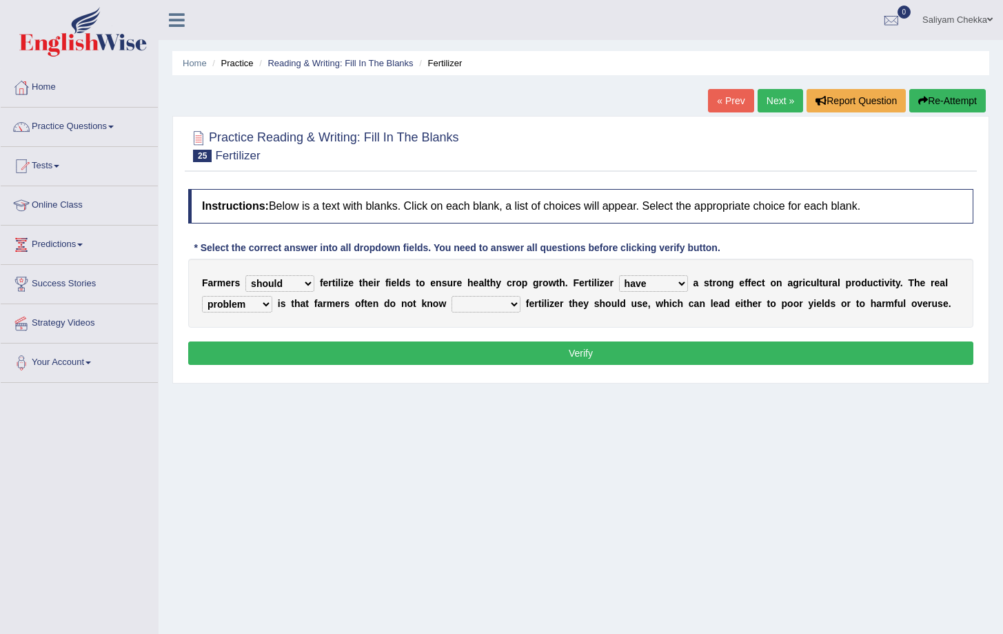
click at [452, 296] on select "how much how many however so much" at bounding box center [486, 304] width 69 height 17
click at [455, 350] on button "Verify" at bounding box center [580, 352] width 785 height 23
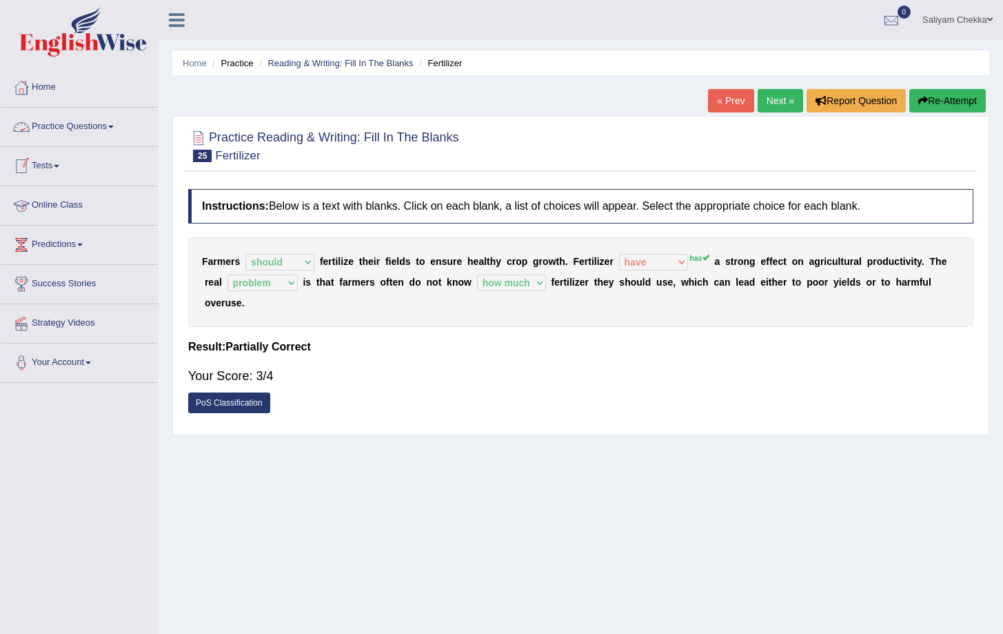
click at [112, 123] on link "Practice Questions" at bounding box center [79, 125] width 157 height 34
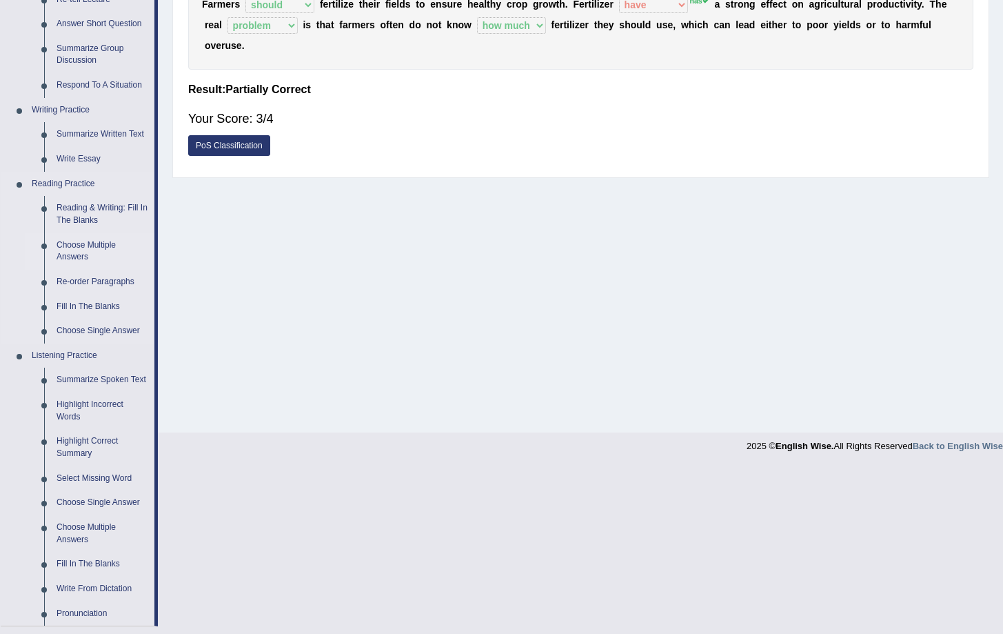
scroll to position [267, 0]
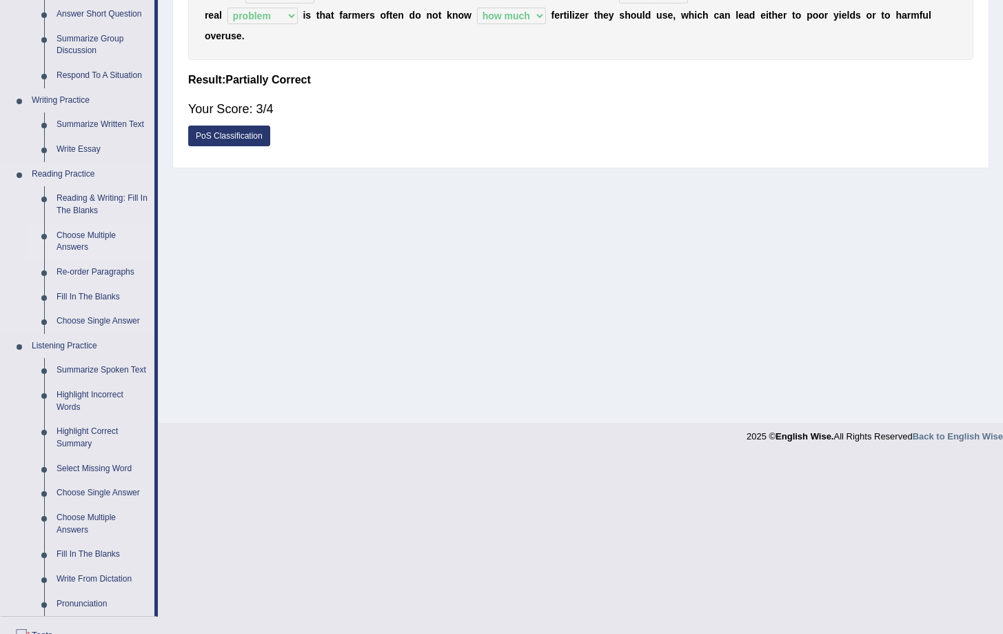
click at [81, 239] on link "Choose Multiple Answers" at bounding box center [102, 241] width 104 height 37
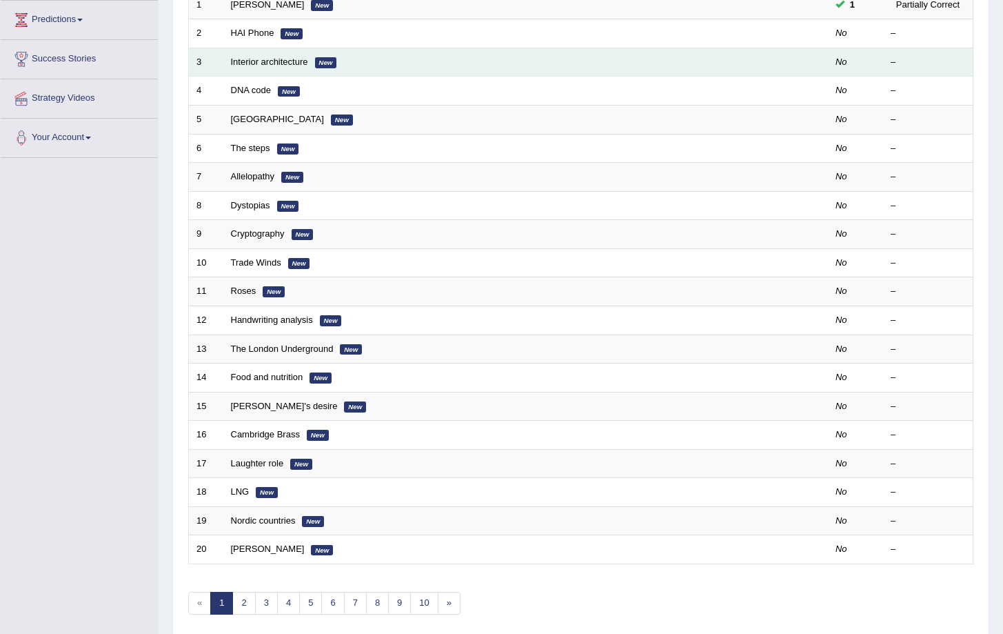
scroll to position [275, 0]
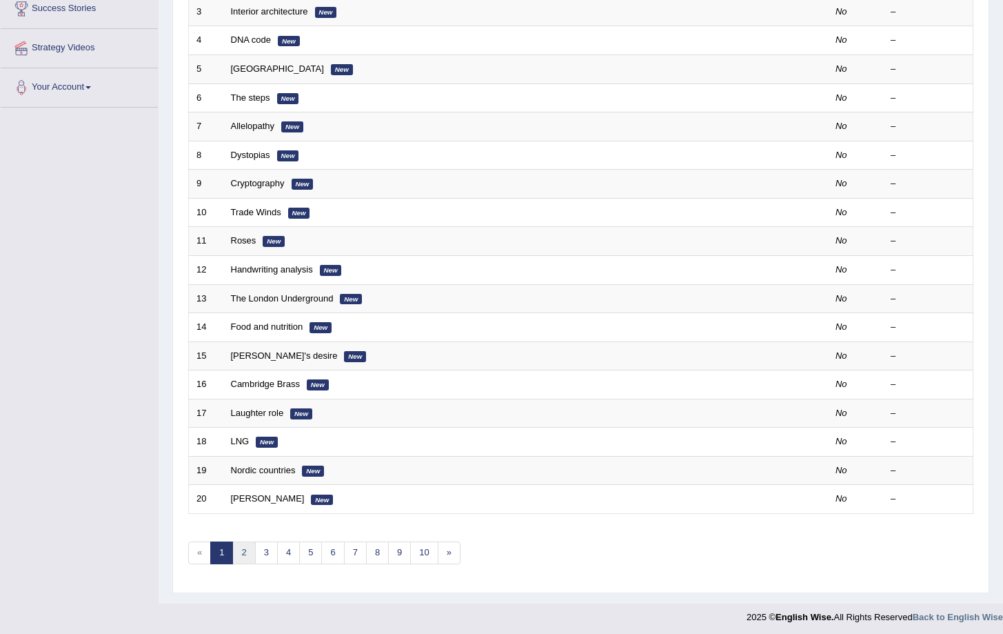
click at [238, 549] on link "2" at bounding box center [243, 552] width 23 height 23
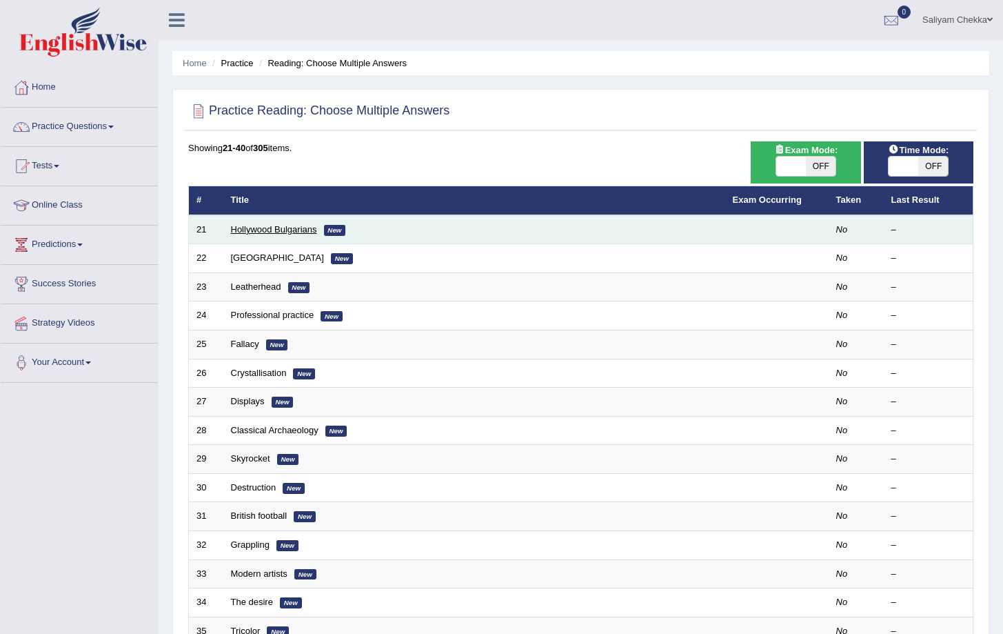
click at [287, 231] on link "Hollywood Bulgarians" at bounding box center [274, 229] width 86 height 10
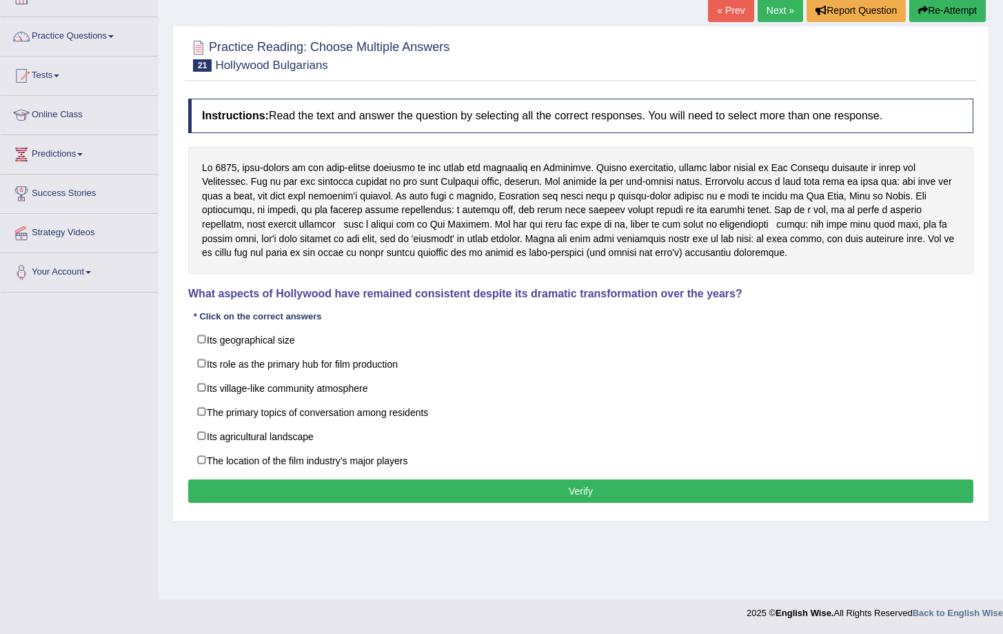
scroll to position [68, 0]
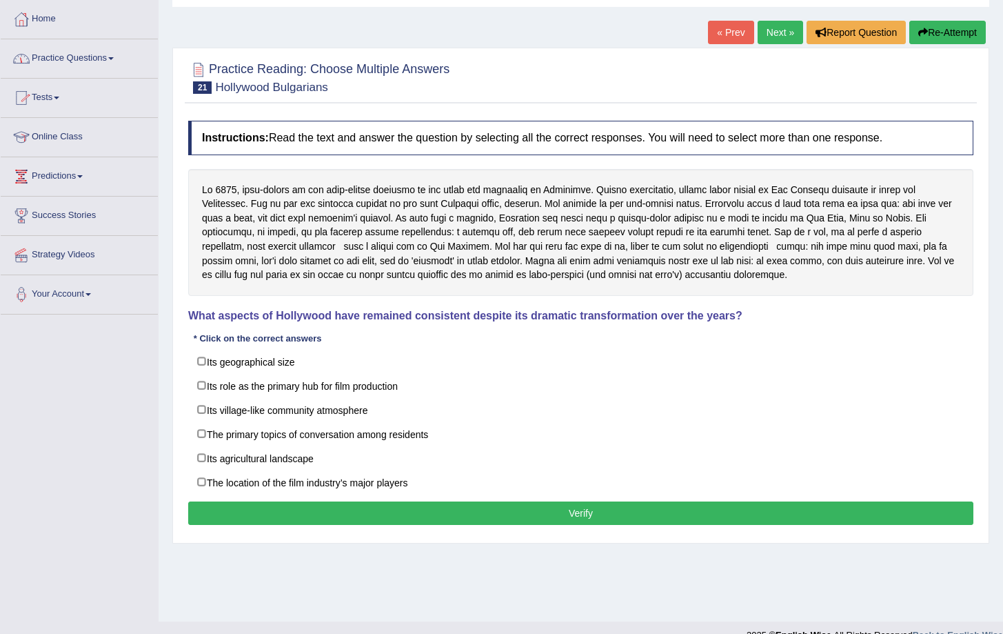
click at [83, 65] on link "Practice Questions" at bounding box center [79, 56] width 157 height 34
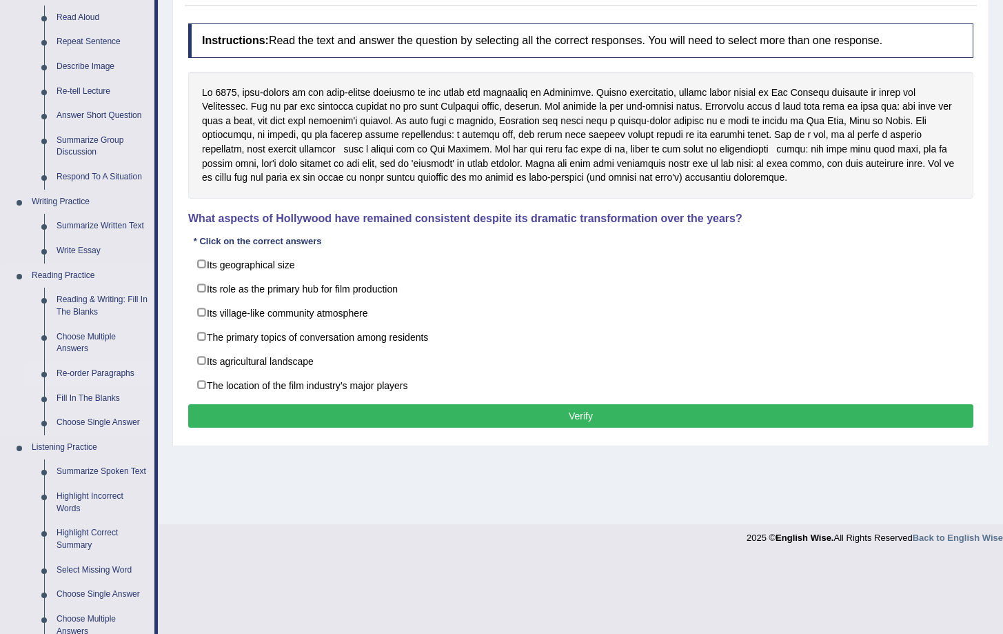
scroll to position [168, 0]
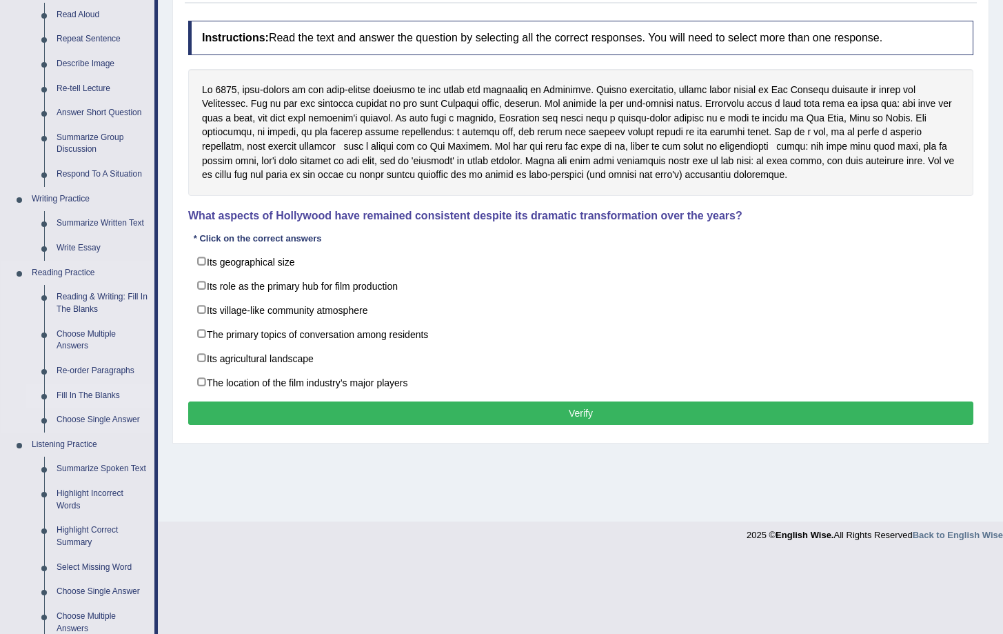
click at [85, 394] on link "Fill In The Blanks" at bounding box center [102, 395] width 104 height 25
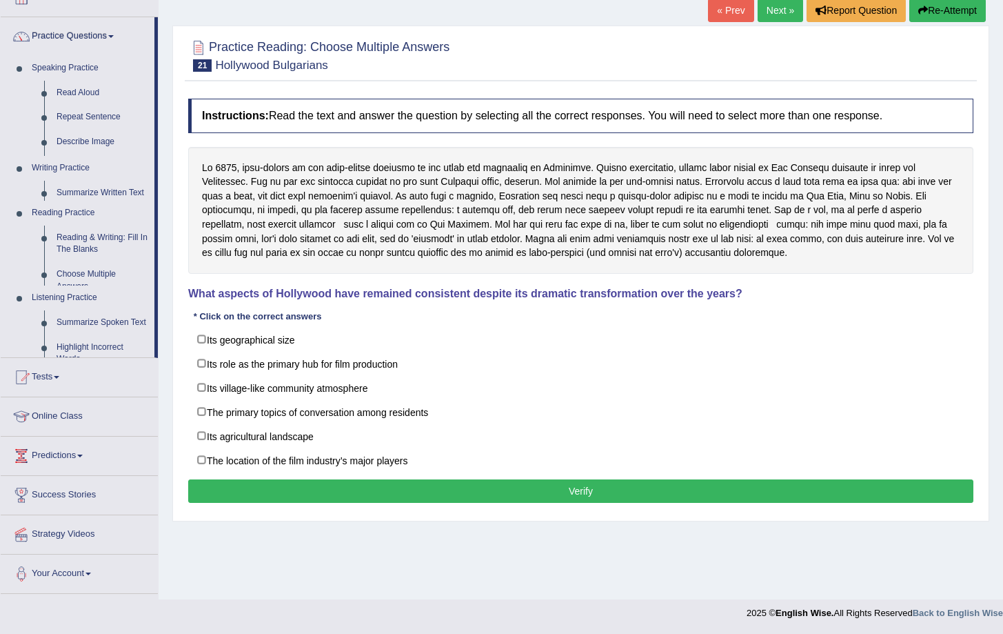
scroll to position [90, 0]
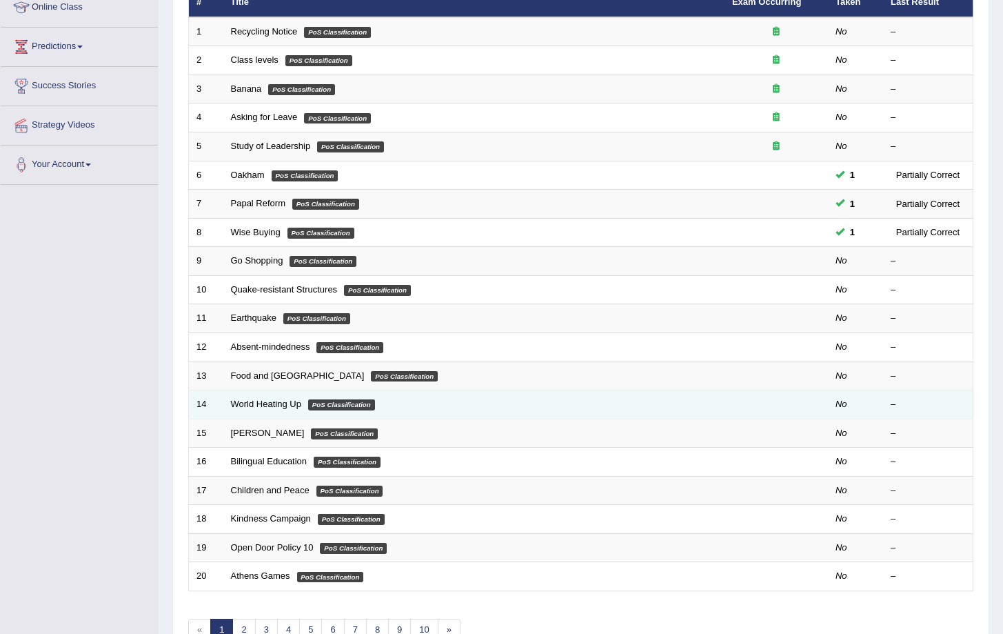
scroll to position [279, 0]
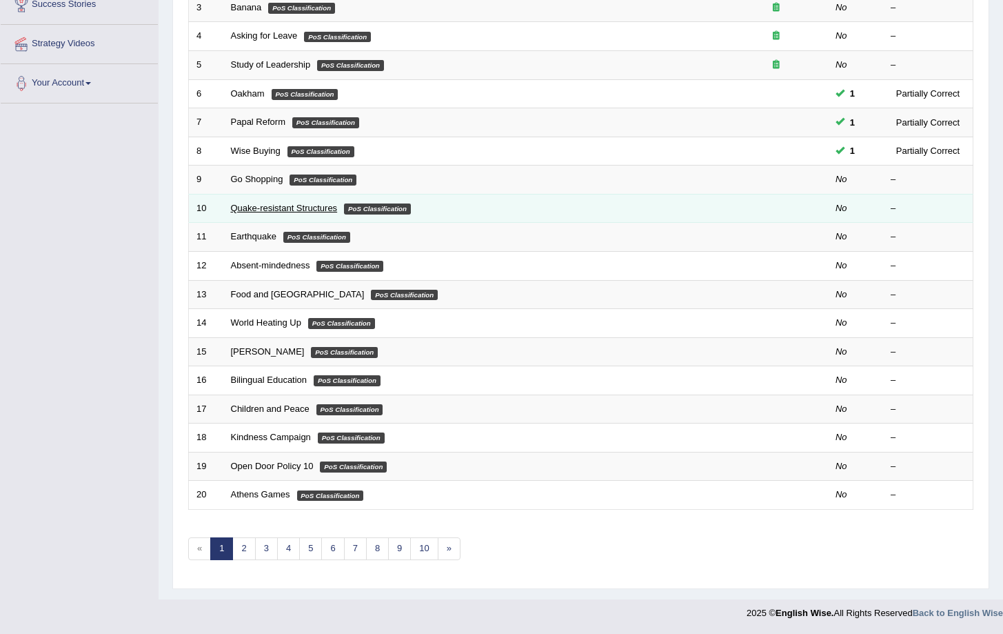
click at [291, 208] on link "Quake-resistant Structures" at bounding box center [284, 208] width 107 height 10
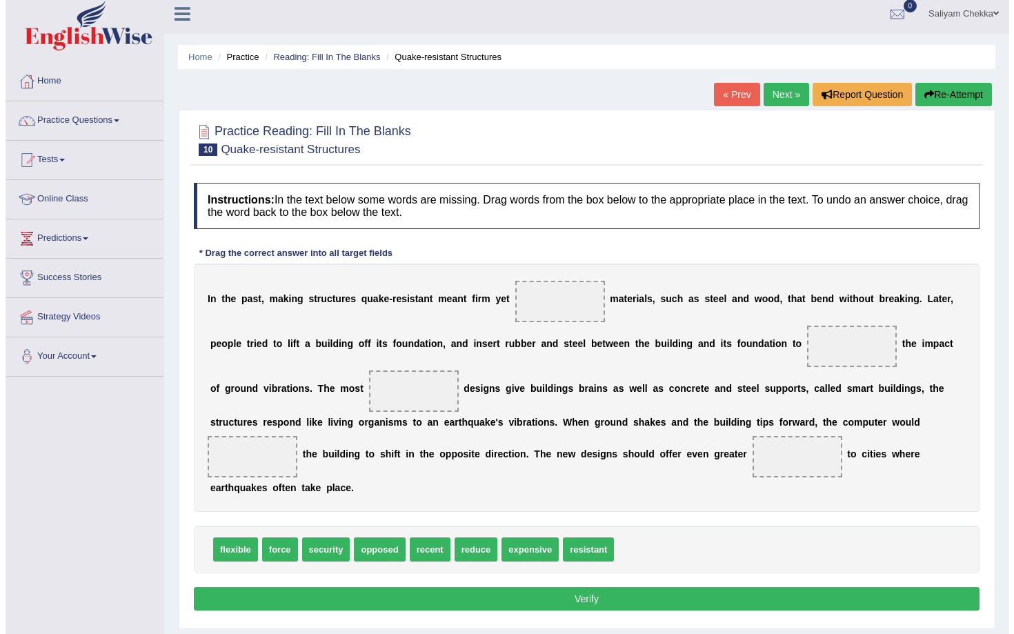
scroll to position [90, 0]
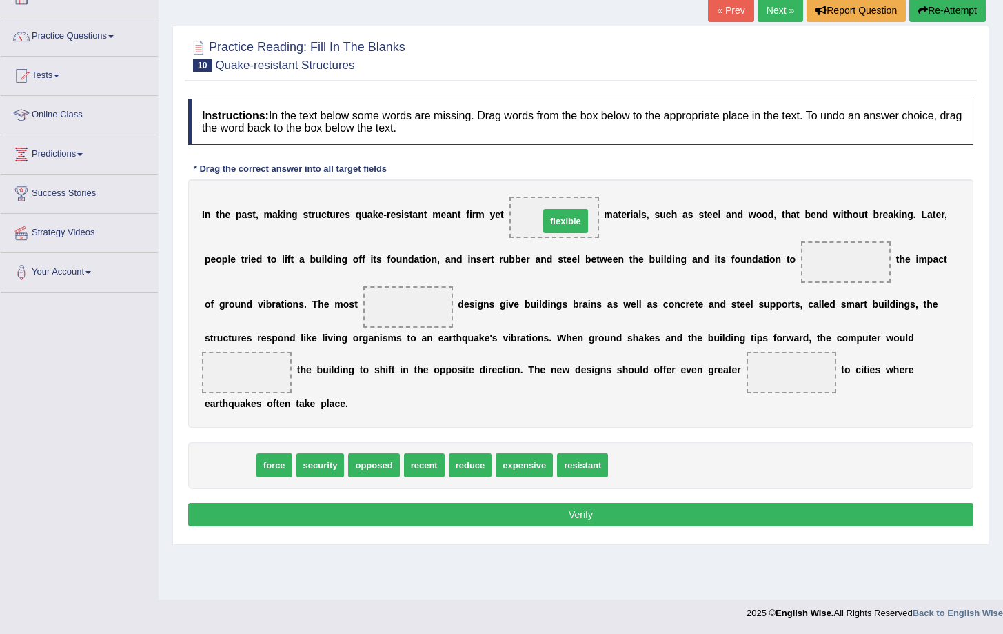
drag, startPoint x: 217, startPoint y: 465, endPoint x: 552, endPoint y: 221, distance: 414.6
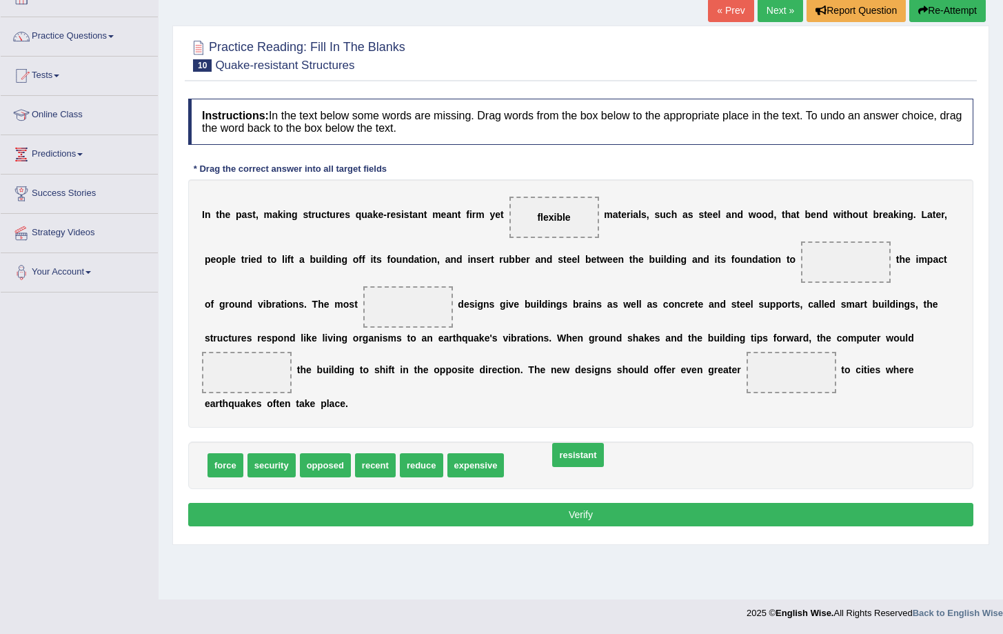
drag, startPoint x: 547, startPoint y: 464, endPoint x: 591, endPoint y: 454, distance: 45.3
drag, startPoint x: 425, startPoint y: 468, endPoint x: 838, endPoint y: 265, distance: 459.2
drag, startPoint x: 363, startPoint y: 463, endPoint x: 373, endPoint y: 465, distance: 9.9
drag, startPoint x: 488, startPoint y: 463, endPoint x: 390, endPoint y: 305, distance: 185.2
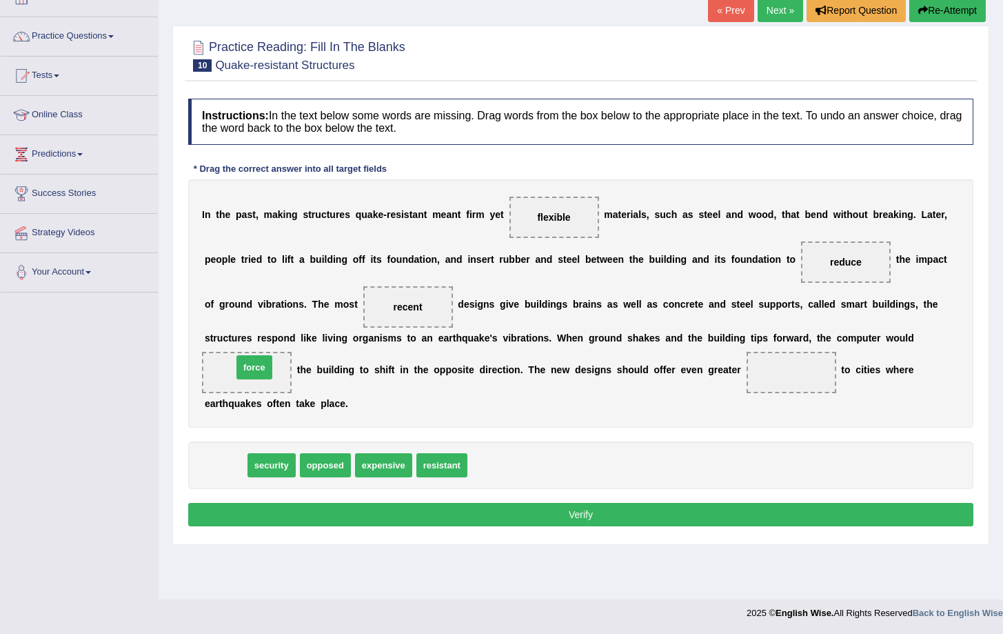
drag, startPoint x: 226, startPoint y: 468, endPoint x: 255, endPoint y: 370, distance: 102.1
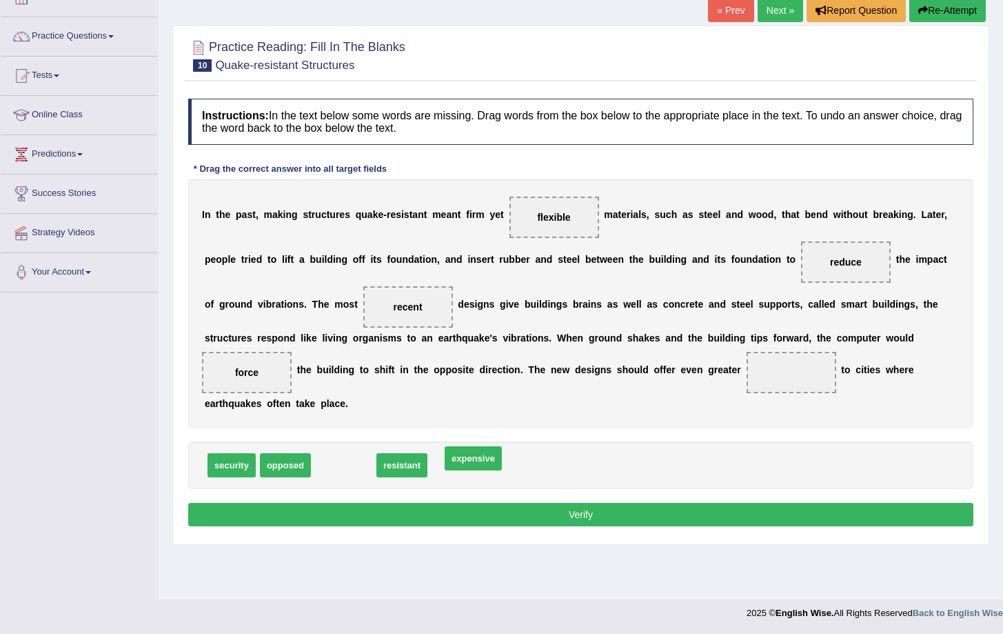
drag, startPoint x: 365, startPoint y: 458, endPoint x: 495, endPoint y: 451, distance: 129.8
drag, startPoint x: 228, startPoint y: 459, endPoint x: 225, endPoint y: 452, distance: 8.1
drag, startPoint x: 275, startPoint y: 465, endPoint x: 288, endPoint y: 461, distance: 13.1
drag, startPoint x: 348, startPoint y: 465, endPoint x: 778, endPoint y: 372, distance: 439.4
click at [560, 514] on button "Verify" at bounding box center [580, 514] width 785 height 23
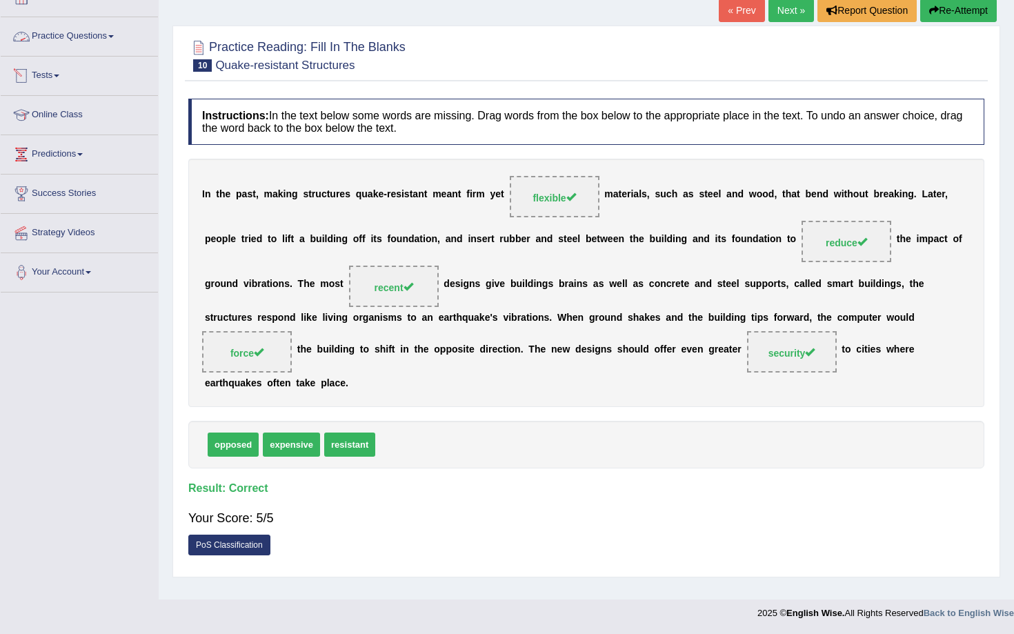
scroll to position [0, 0]
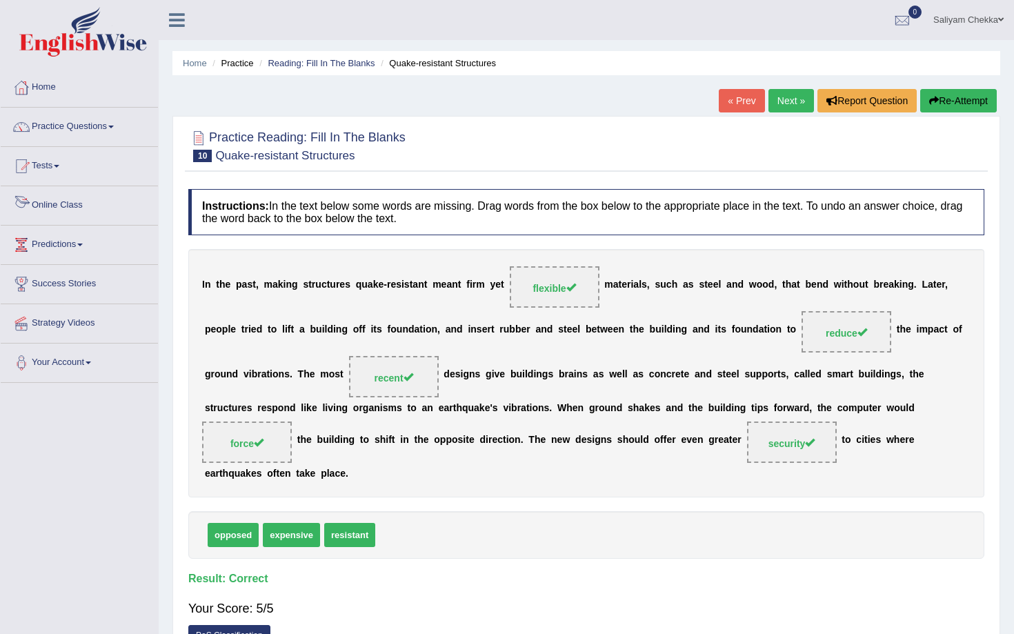
click at [62, 205] on link "Online Class" at bounding box center [79, 203] width 157 height 34
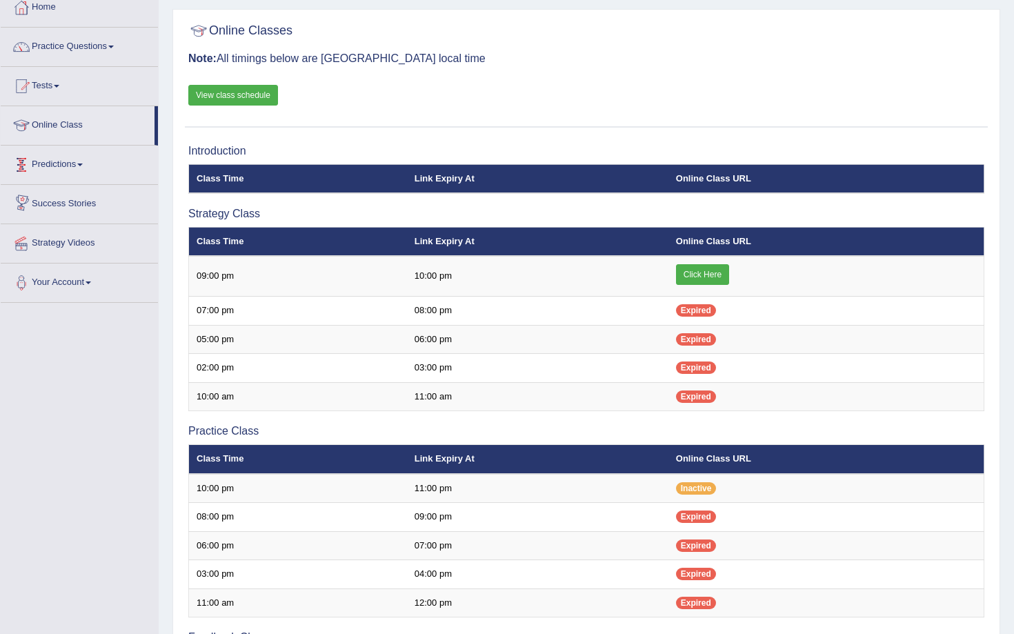
scroll to position [83, 0]
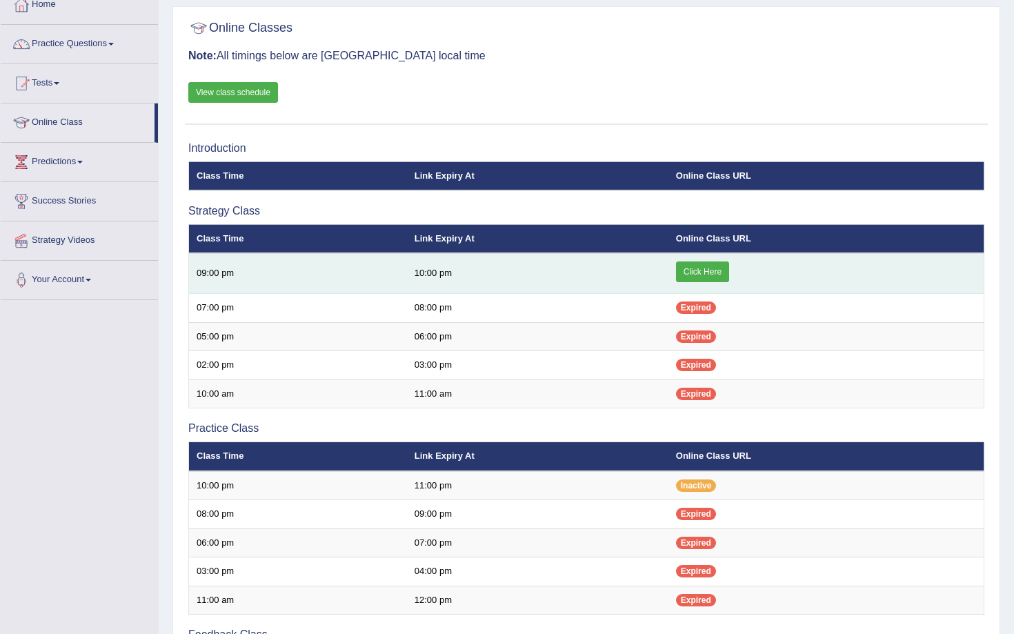
click at [696, 265] on link "Click Here" at bounding box center [702, 271] width 53 height 21
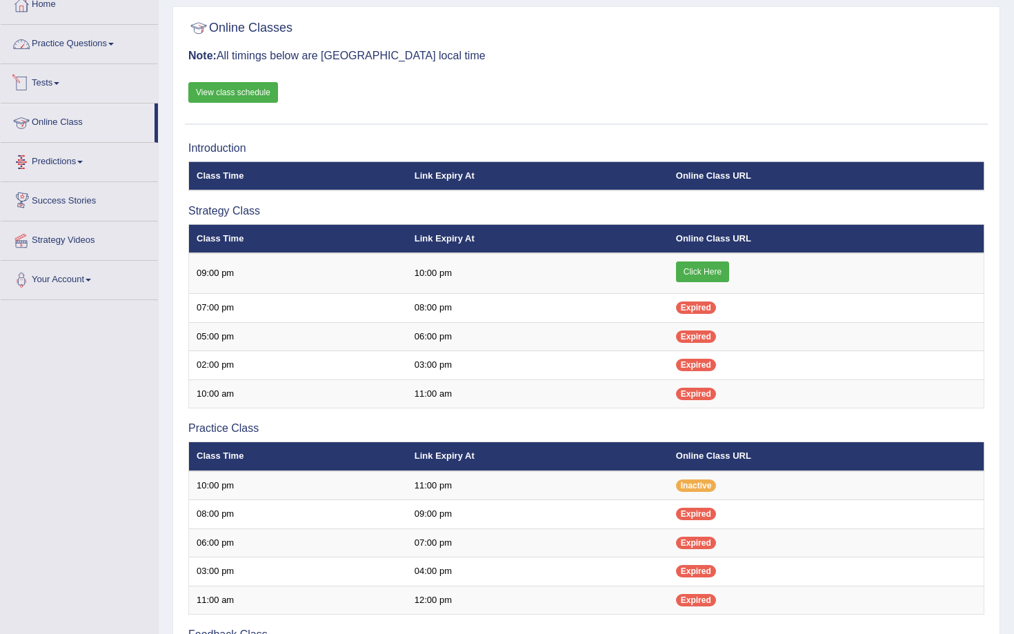
click at [75, 48] on link "Practice Questions" at bounding box center [79, 42] width 157 height 34
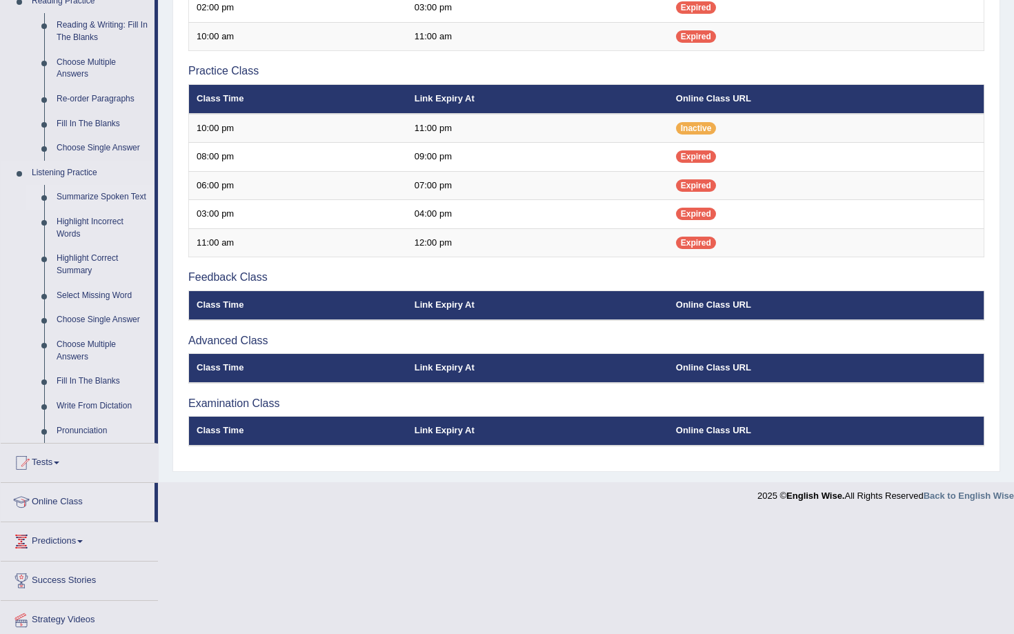
scroll to position [499, 0]
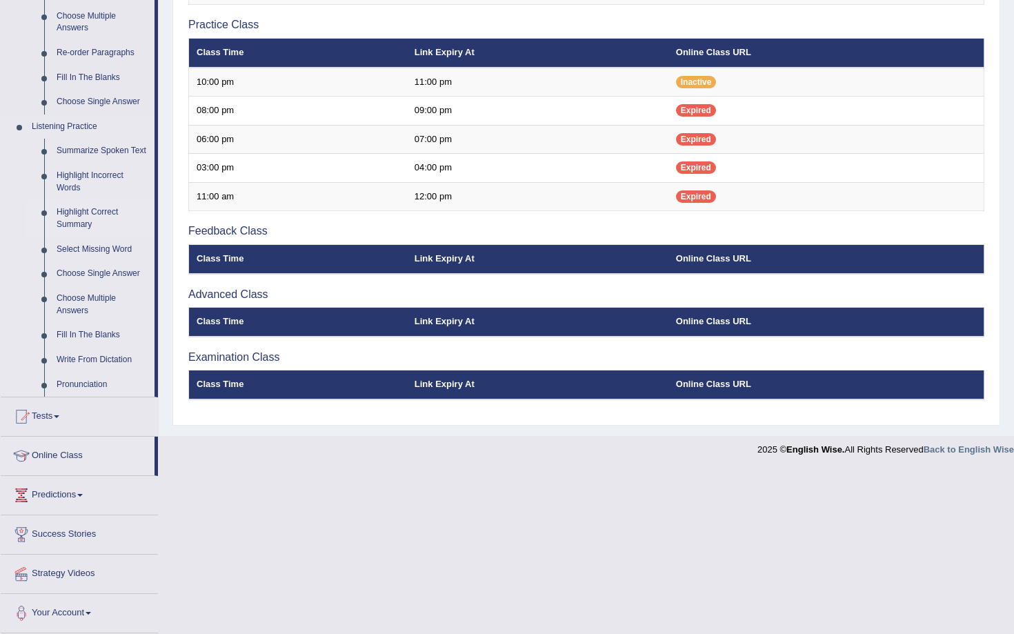
click at [79, 214] on link "Highlight Correct Summary" at bounding box center [102, 218] width 104 height 37
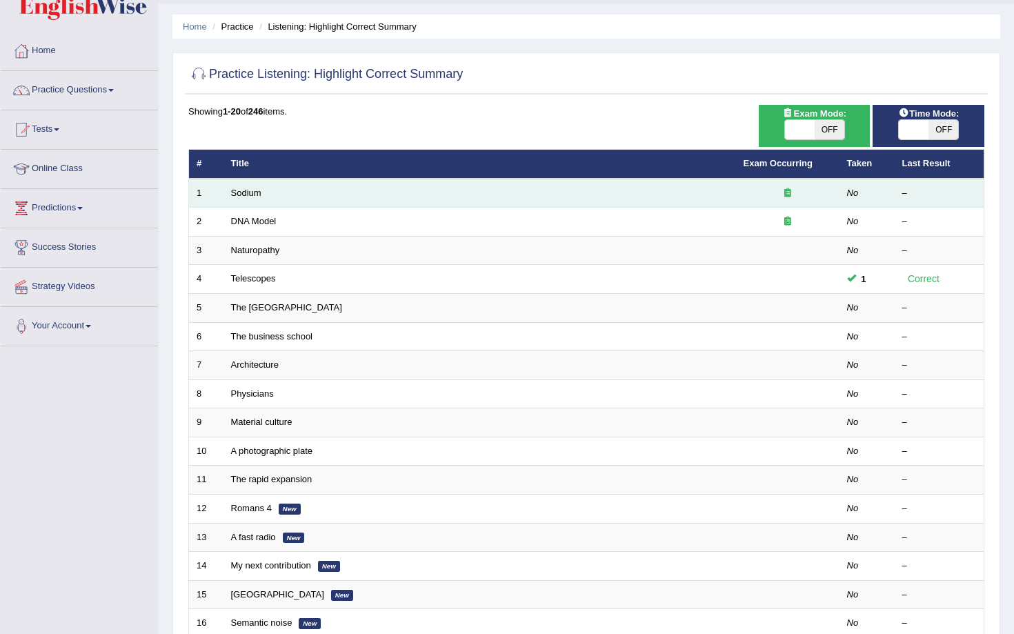
scroll to position [39, 0]
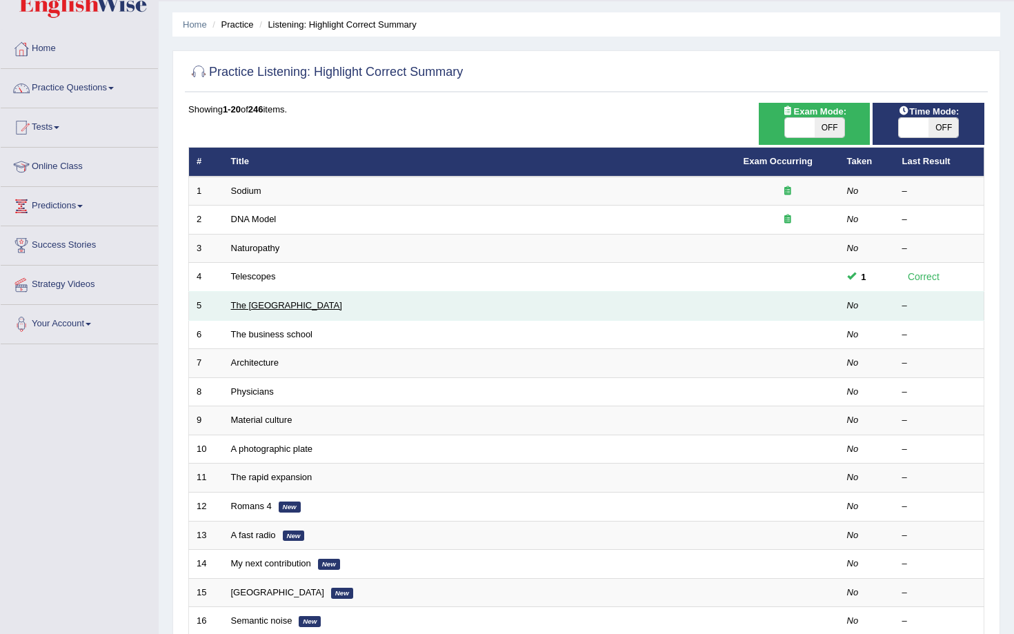
click at [297, 306] on link "The [GEOGRAPHIC_DATA]" at bounding box center [286, 305] width 111 height 10
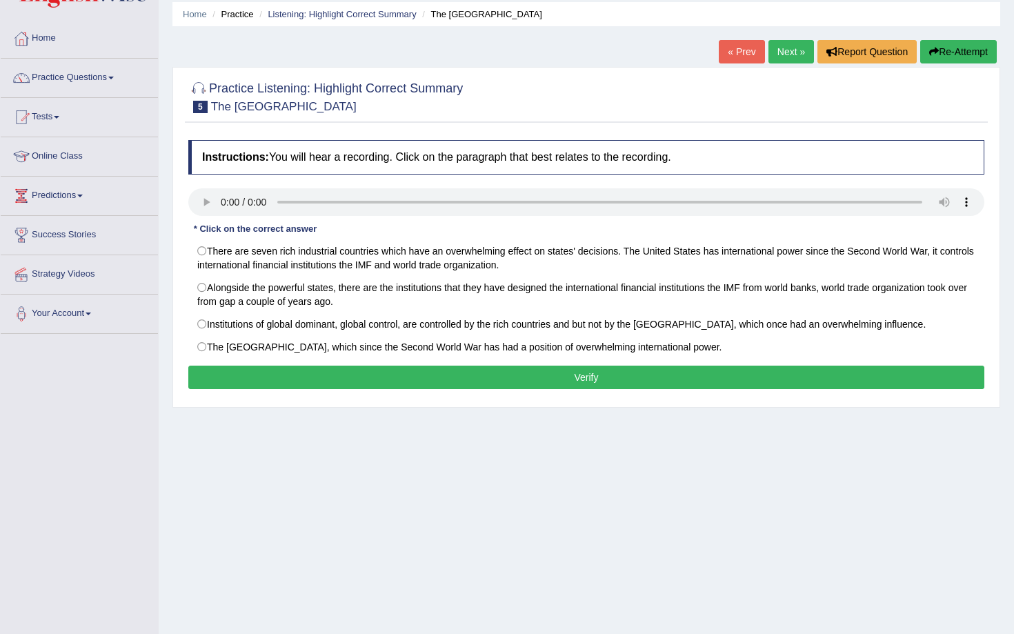
scroll to position [50, 0]
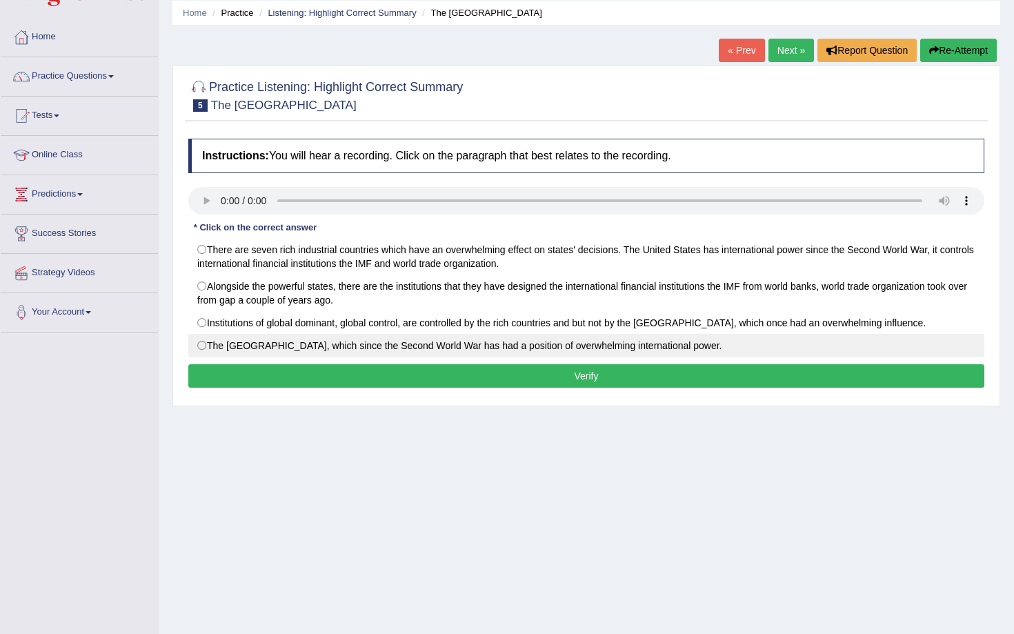
click at [211, 345] on label "The [GEOGRAPHIC_DATA], which since the Second World War has had a position of o…" at bounding box center [586, 345] width 796 height 23
radio input "true"
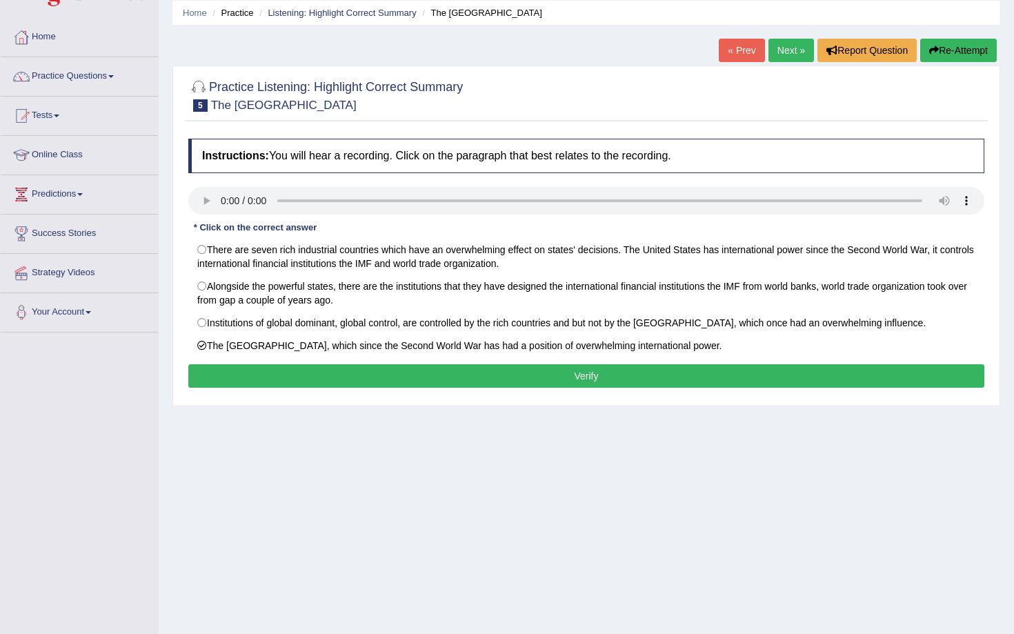
click at [266, 379] on button "Verify" at bounding box center [586, 375] width 796 height 23
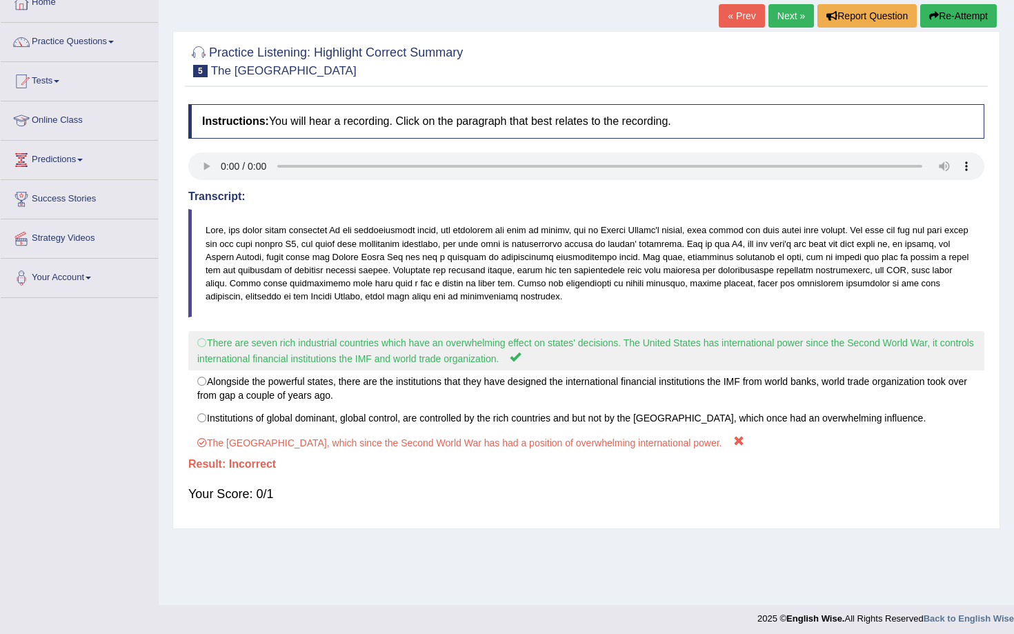
scroll to position [90, 0]
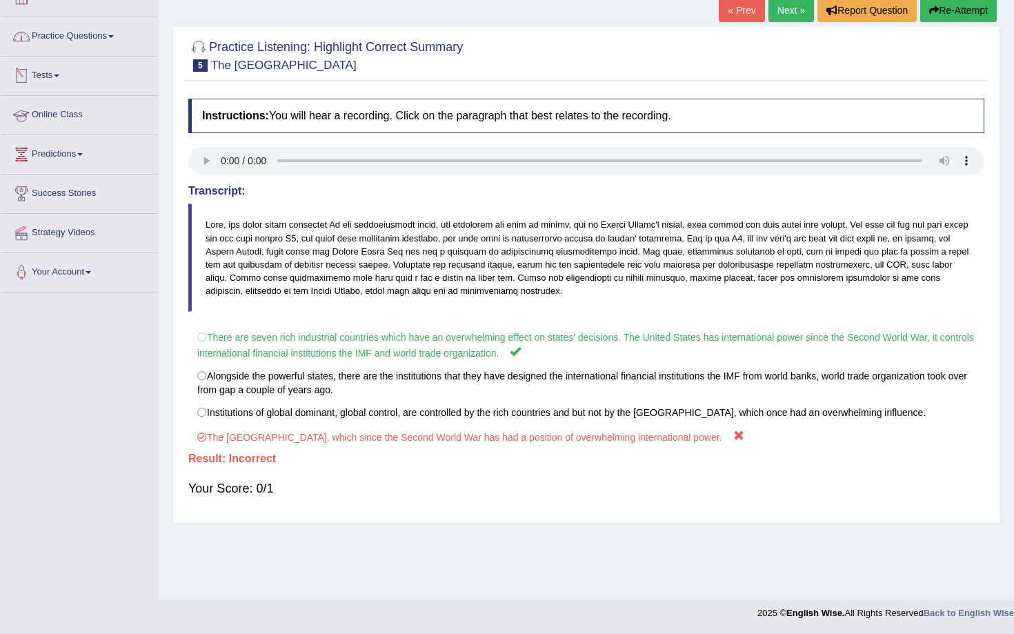
click at [74, 41] on link "Practice Questions" at bounding box center [79, 34] width 157 height 34
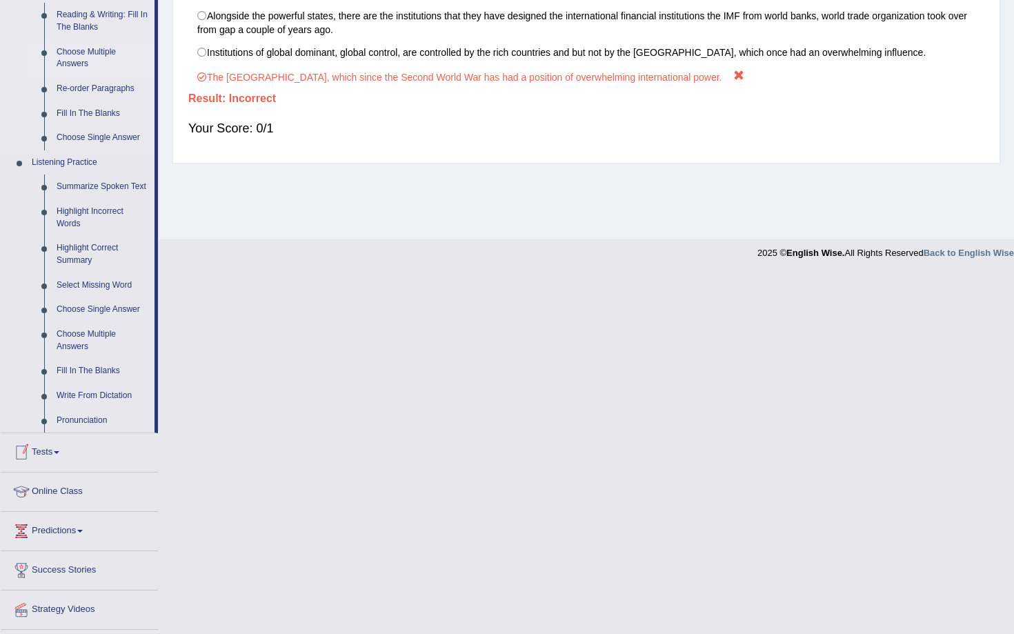
scroll to position [441, 0]
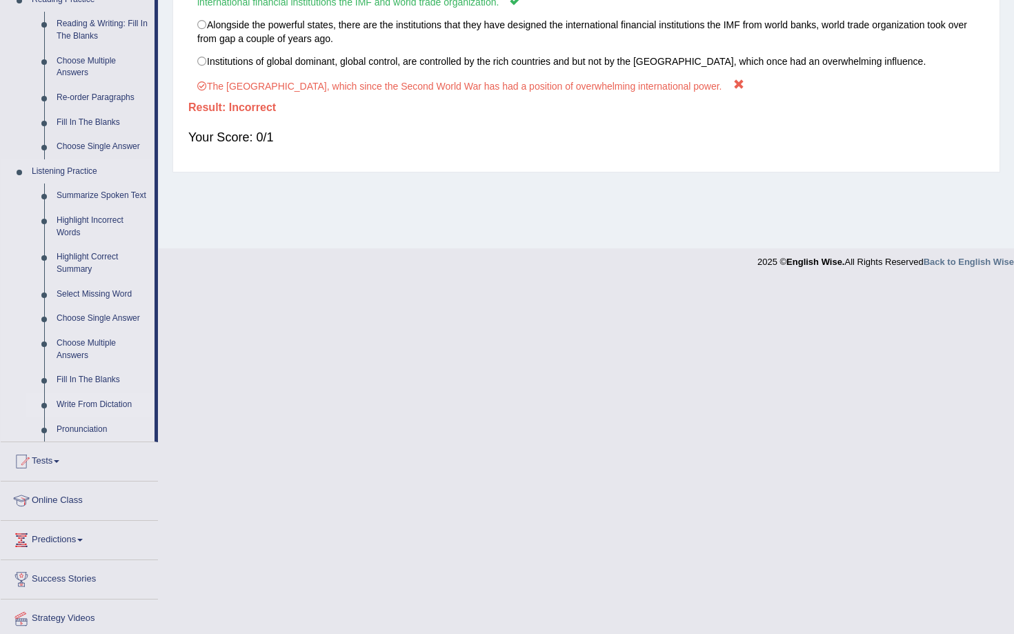
click at [90, 417] on link "Write From Dictation" at bounding box center [102, 404] width 104 height 25
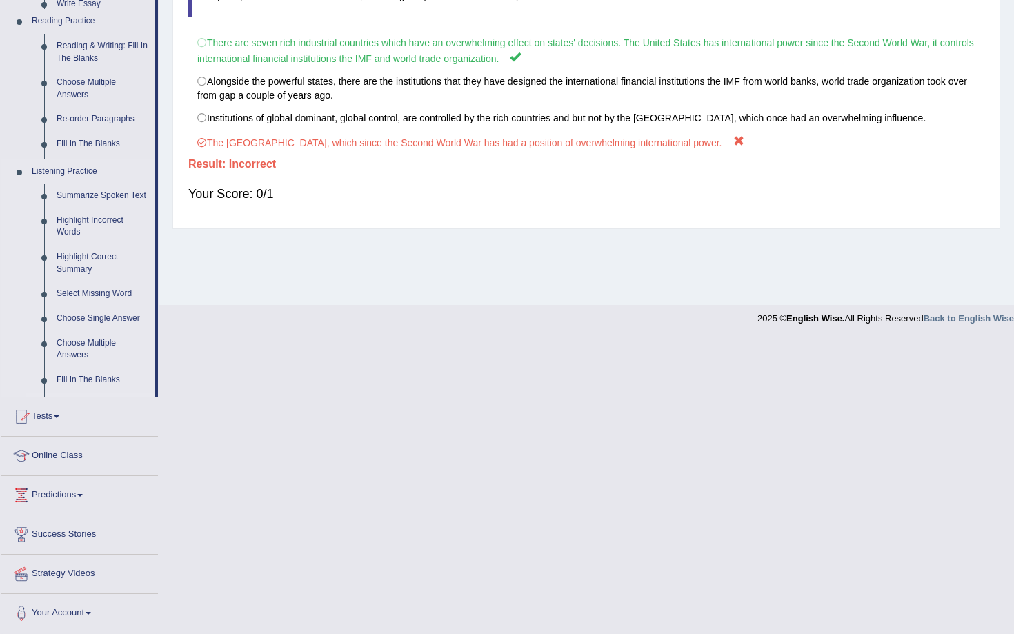
scroll to position [118, 0]
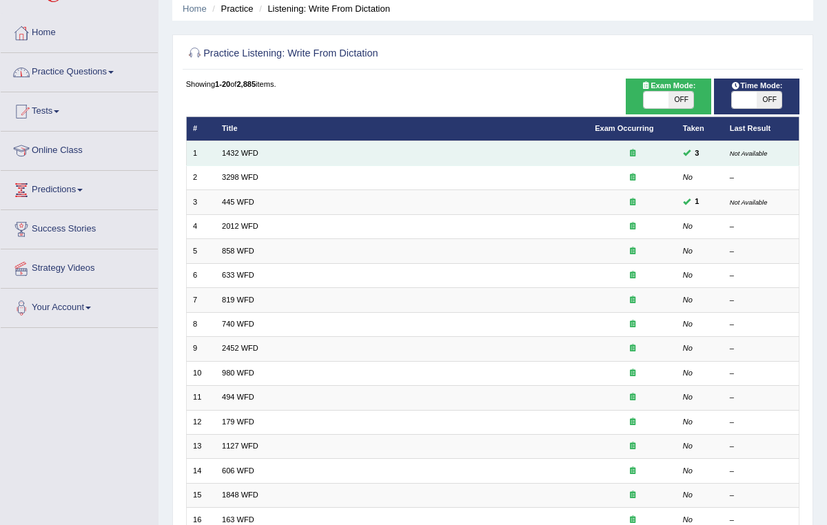
scroll to position [61, 0]
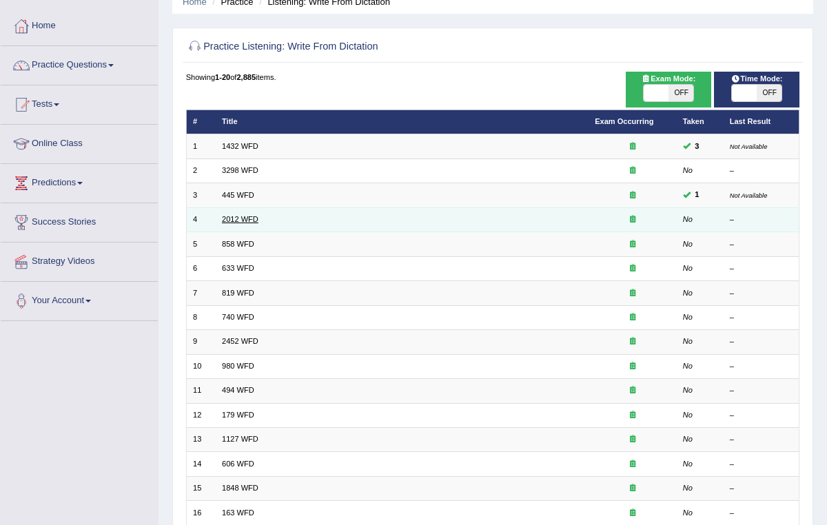
click at [236, 223] on link "2012 WFD" at bounding box center [240, 219] width 37 height 8
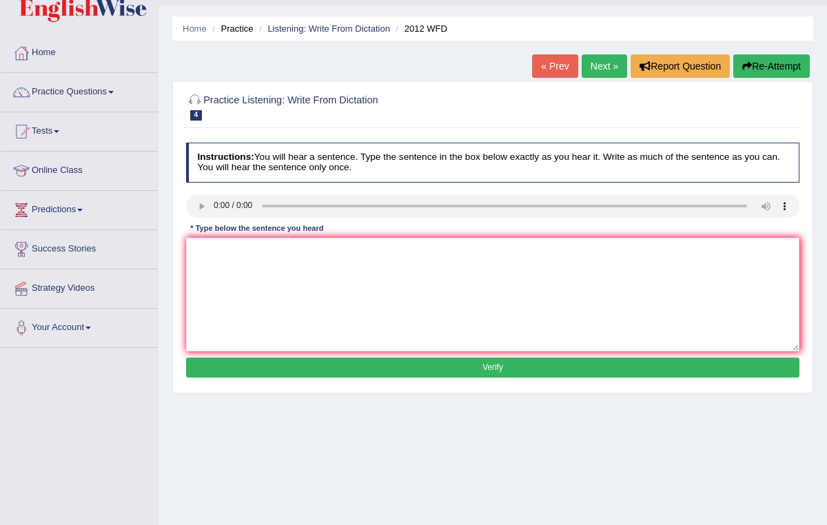
scroll to position [26, 0]
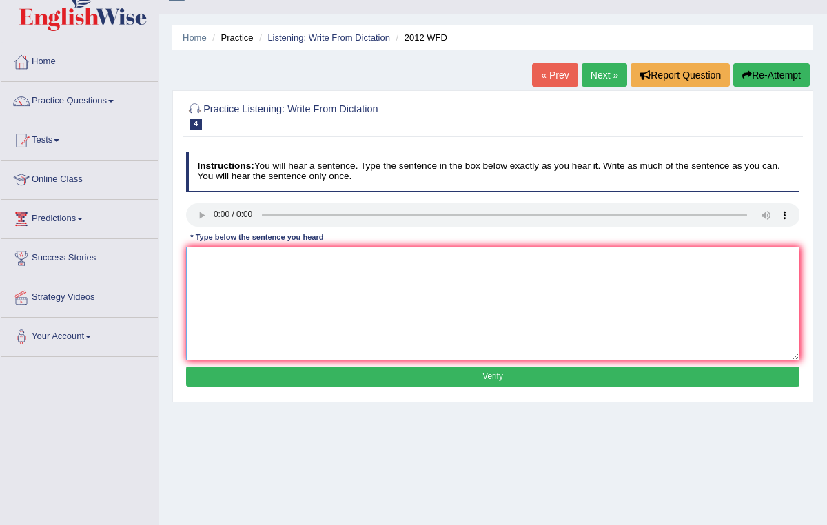
click at [256, 273] on textarea at bounding box center [493, 304] width 614 height 114
type textarea "There's a great deal on this topic."
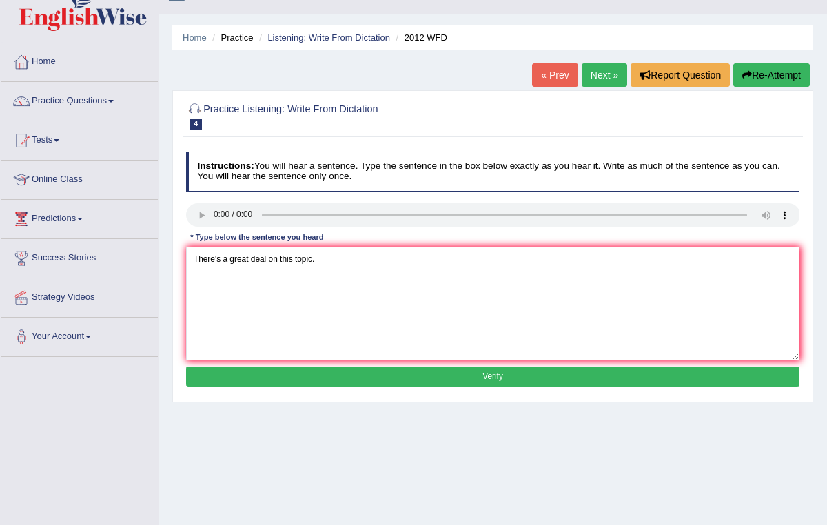
click at [467, 378] on button "Verify" at bounding box center [493, 377] width 614 height 20
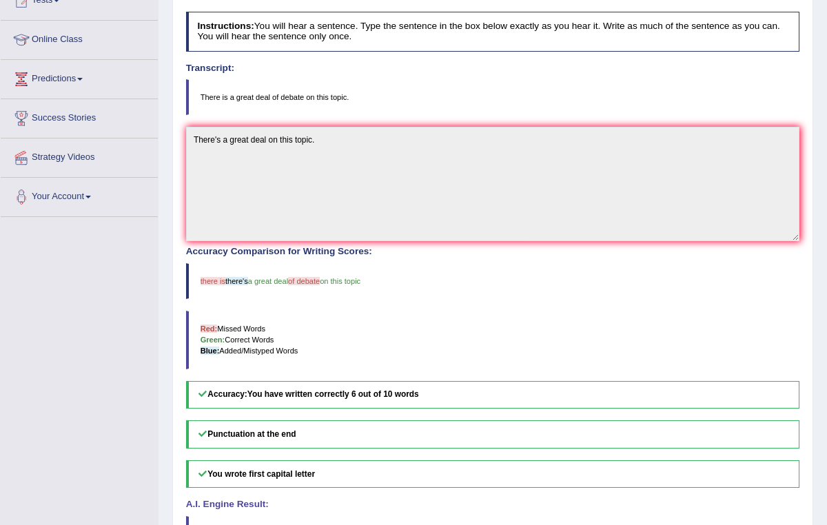
scroll to position [0, 0]
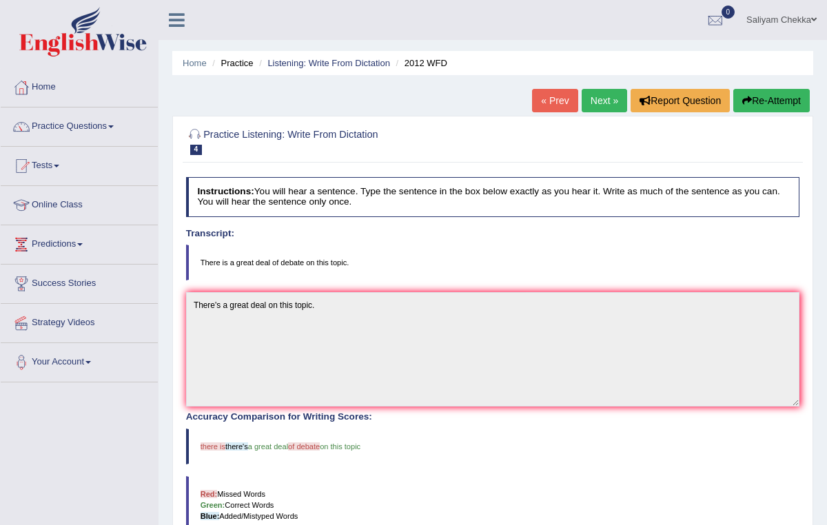
click at [743, 108] on button "Re-Attempt" at bounding box center [772, 100] width 77 height 23
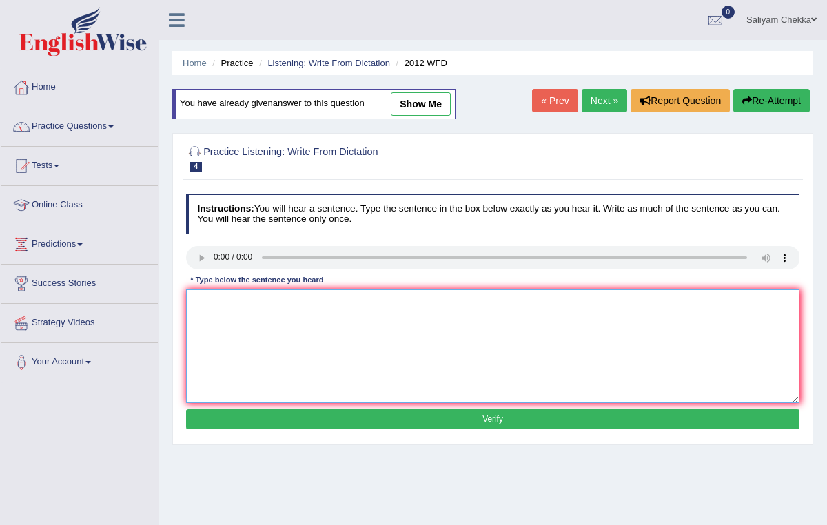
click at [336, 331] on textarea at bounding box center [493, 347] width 614 height 114
type textarea "There is a great deabte of this topic."
click at [360, 415] on button "Verify" at bounding box center [493, 420] width 614 height 20
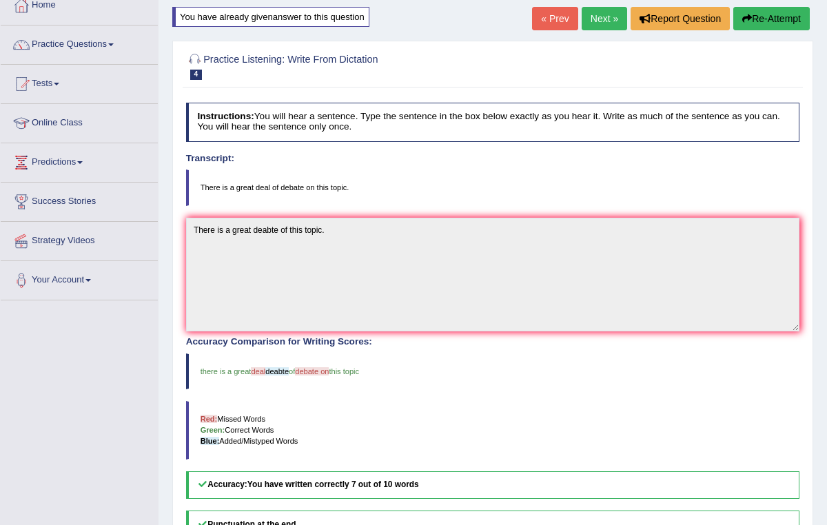
scroll to position [74, 0]
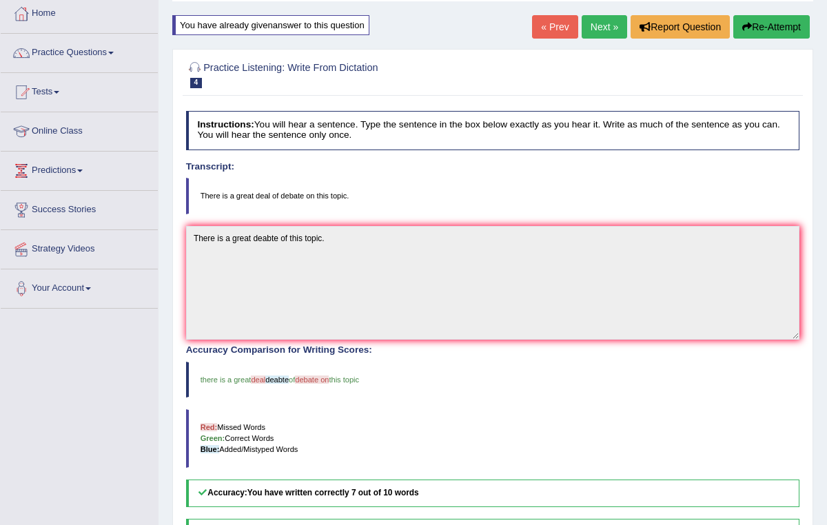
click at [782, 21] on button "Re-Attempt" at bounding box center [772, 26] width 77 height 23
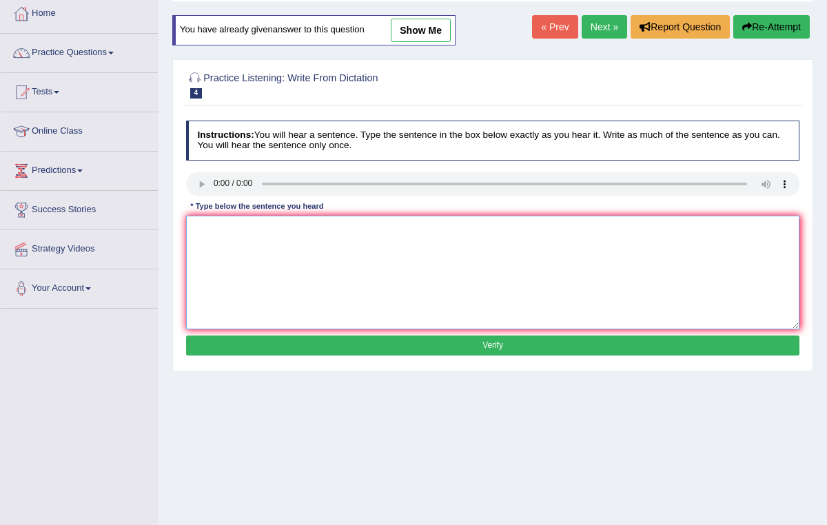
click at [423, 281] on textarea at bounding box center [493, 273] width 614 height 114
type textarea "There is a great deal of debate on this topic."
click at [424, 341] on button "Verify" at bounding box center [493, 346] width 614 height 20
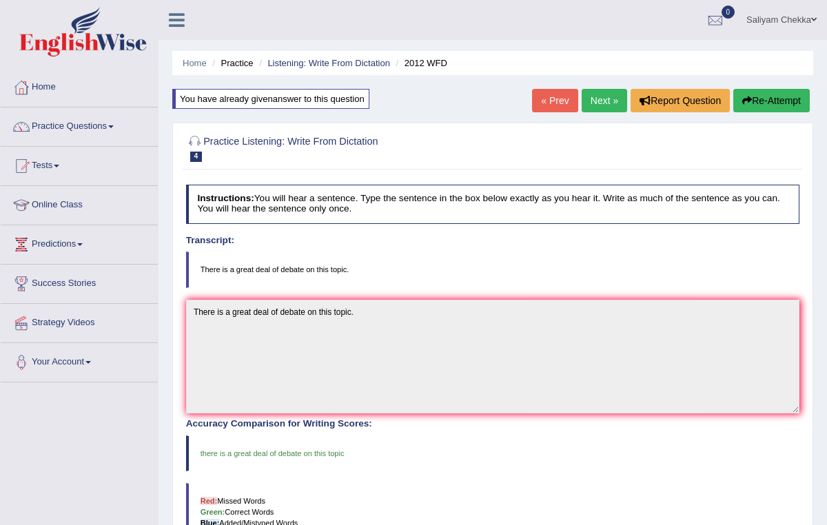
click at [599, 104] on link "Next »" at bounding box center [605, 100] width 46 height 23
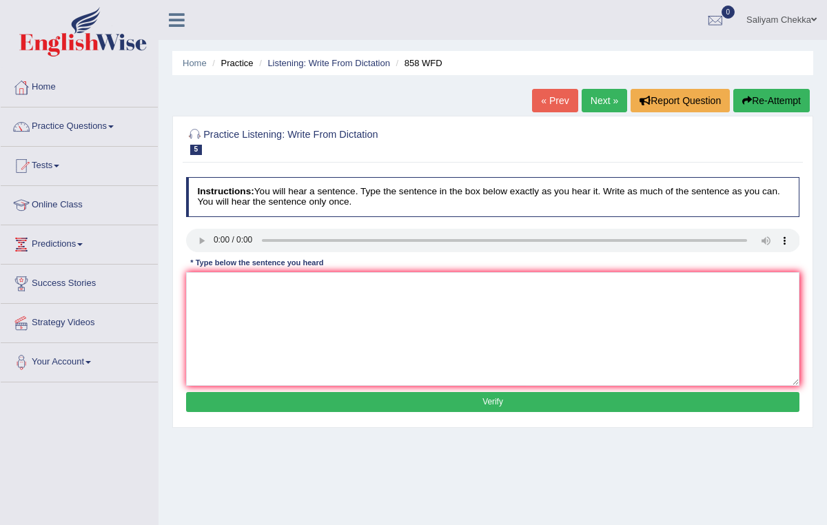
click at [593, 99] on link "Next »" at bounding box center [605, 100] width 46 height 23
click at [294, 318] on textarea at bounding box center [493, 329] width 614 height 114
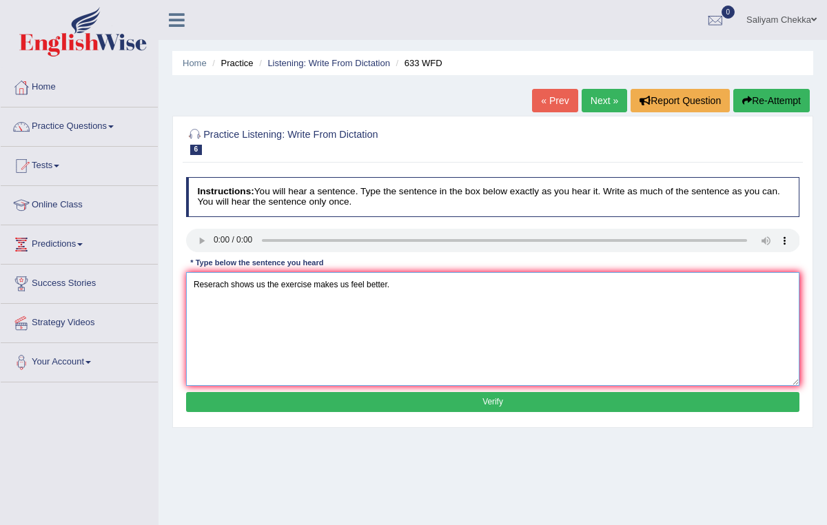
click at [222, 286] on textarea "Reserach shows us the exercise makes us feel better." at bounding box center [493, 329] width 614 height 114
click at [279, 284] on textarea "Research shows us the exercise makes us feel better." at bounding box center [493, 329] width 614 height 114
click at [329, 284] on textarea "Research shows us the that exercise makes us feel better." at bounding box center [493, 329] width 614 height 114
type textarea "Research shows us the that exercise can makes us feel better."
click at [484, 399] on button "Verify" at bounding box center [493, 402] width 614 height 20
